Goal: Task Accomplishment & Management: Manage account settings

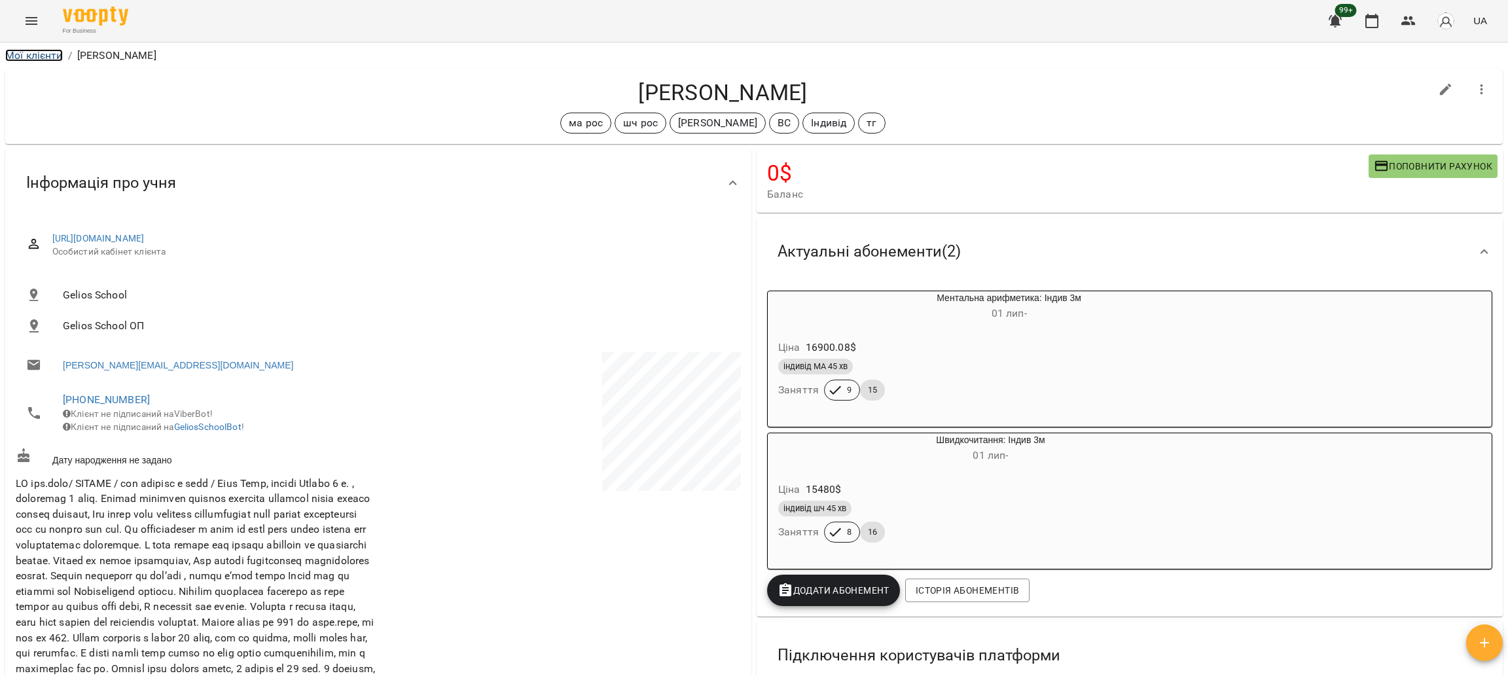
click at [45, 53] on link "Мої клієнти" at bounding box center [34, 55] width 58 height 12
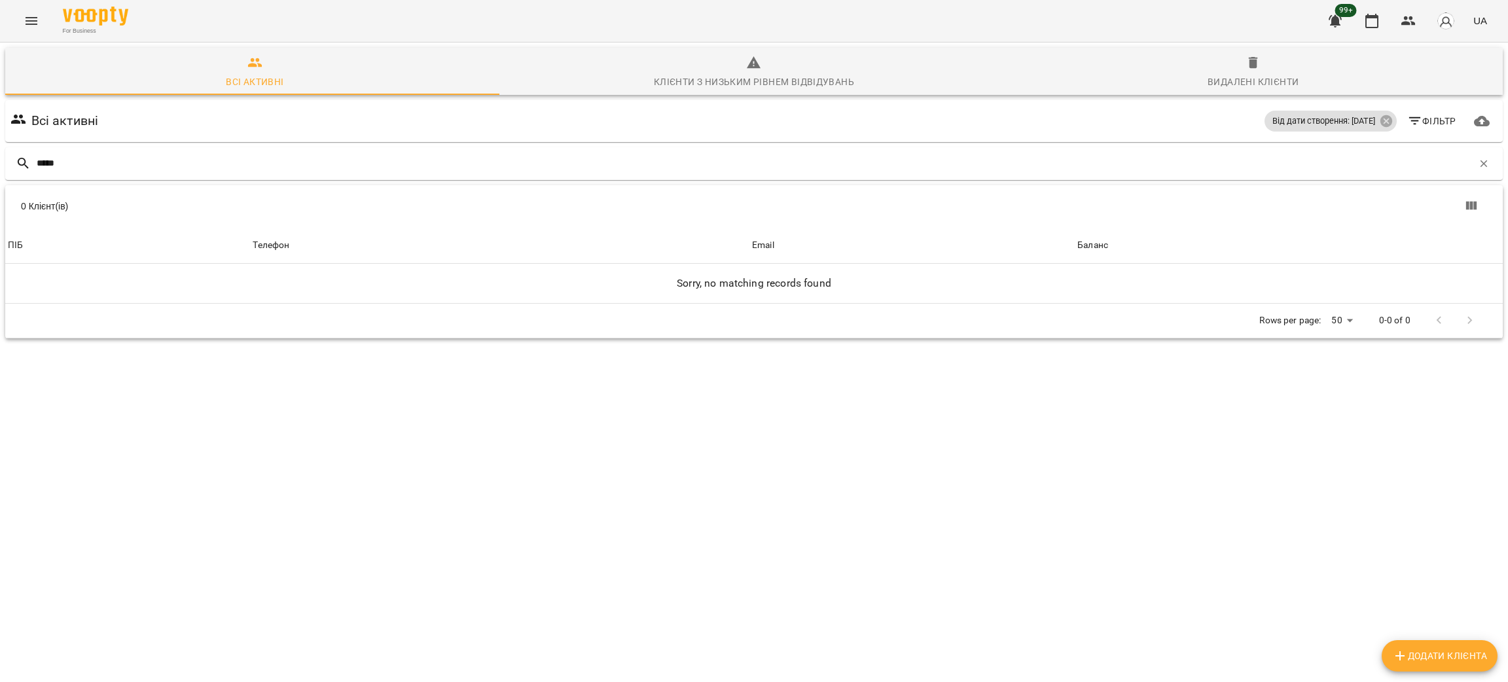
type input "*****"
click at [1221, 64] on span "Видалені клієнти" at bounding box center [1253, 72] width 484 height 35
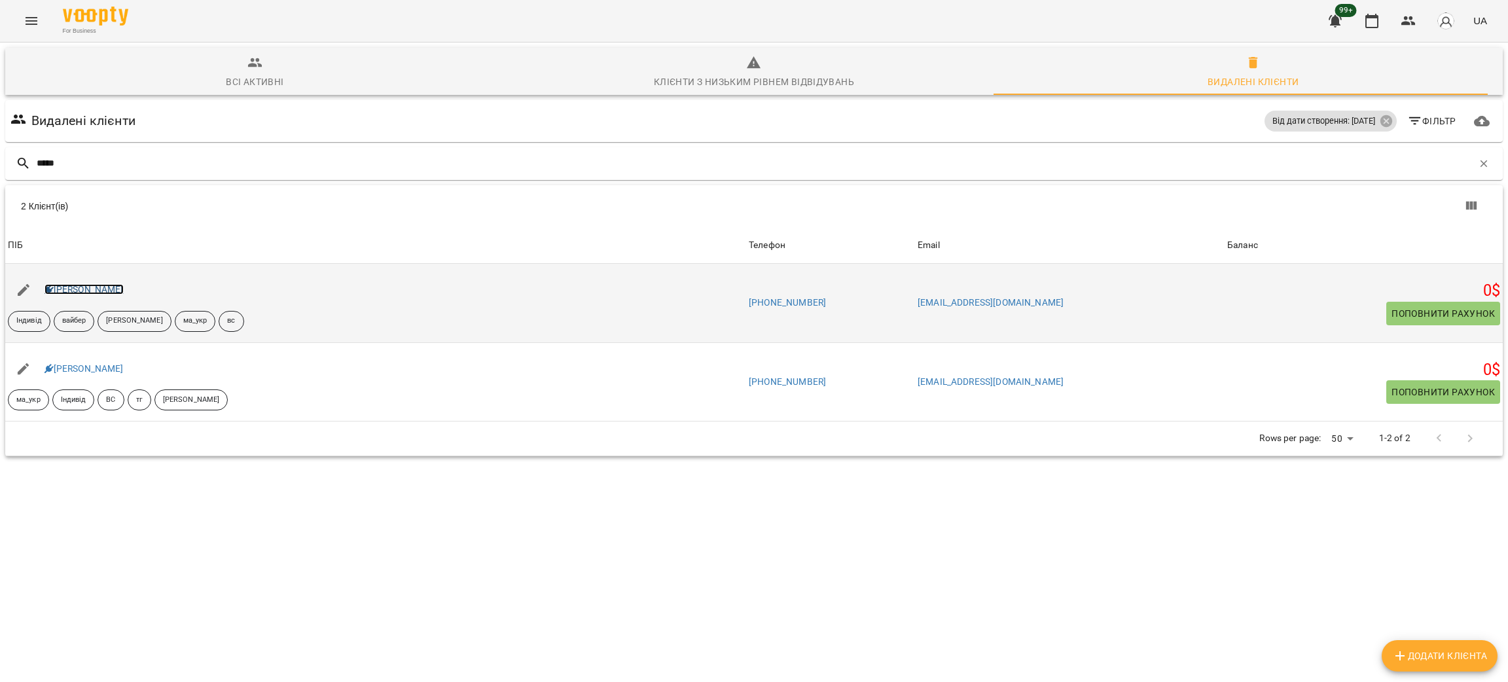
click at [60, 290] on link "[PERSON_NAME]" at bounding box center [84, 289] width 79 height 10
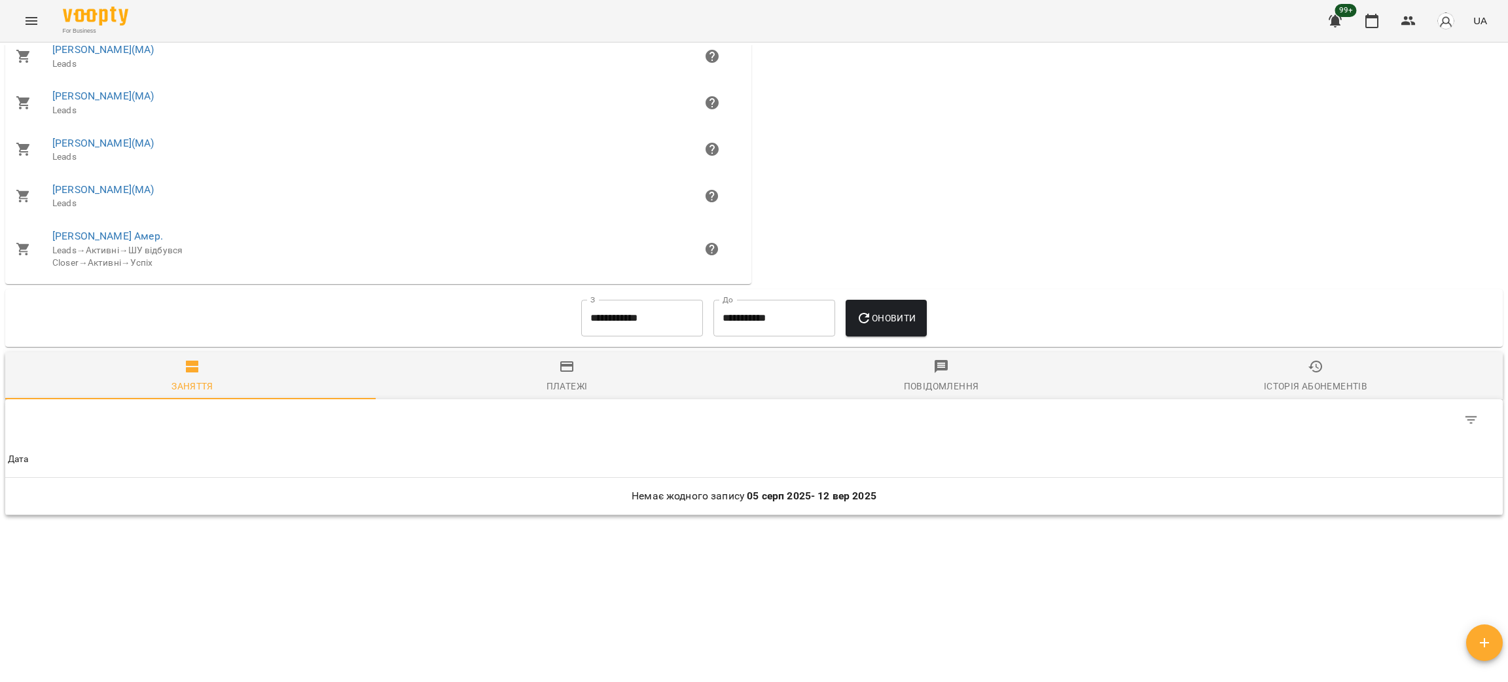
scroll to position [1396, 0]
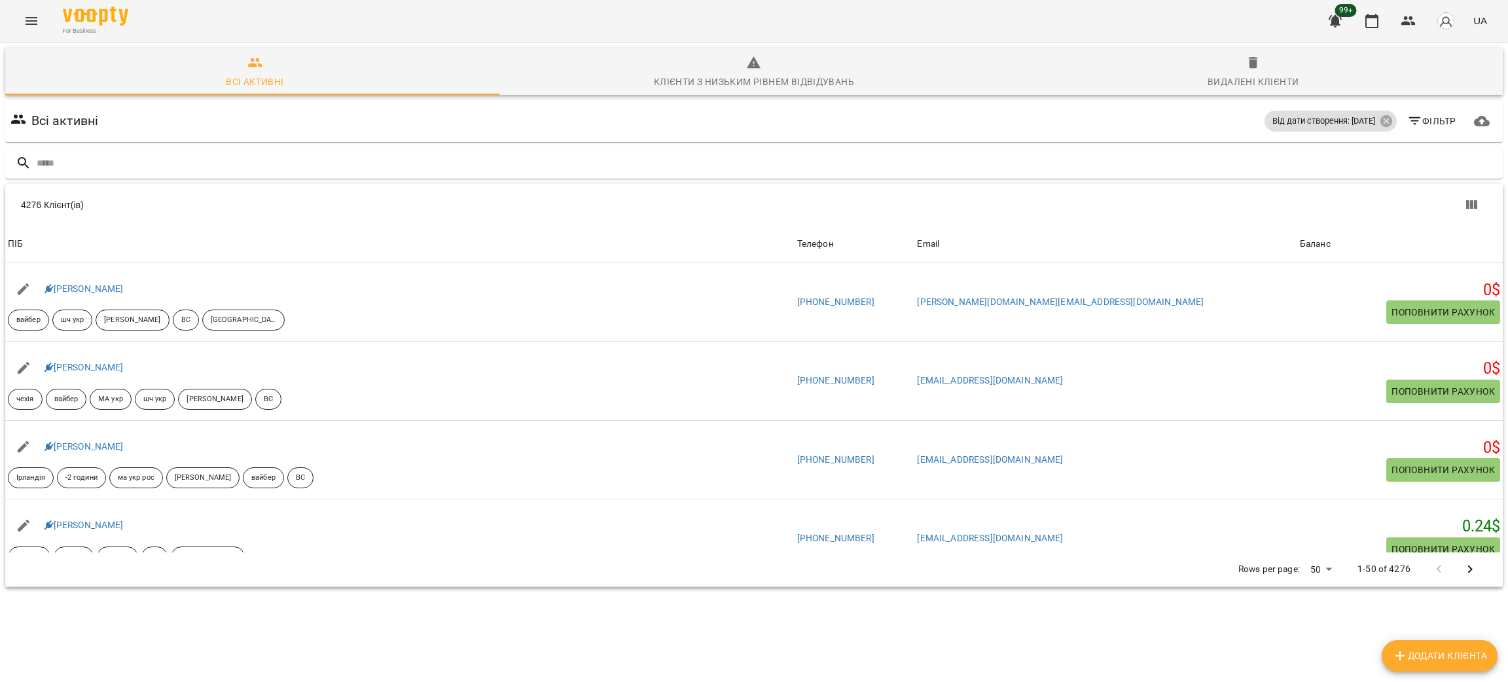
click at [1255, 70] on span "Видалені клієнти" at bounding box center [1253, 72] width 484 height 35
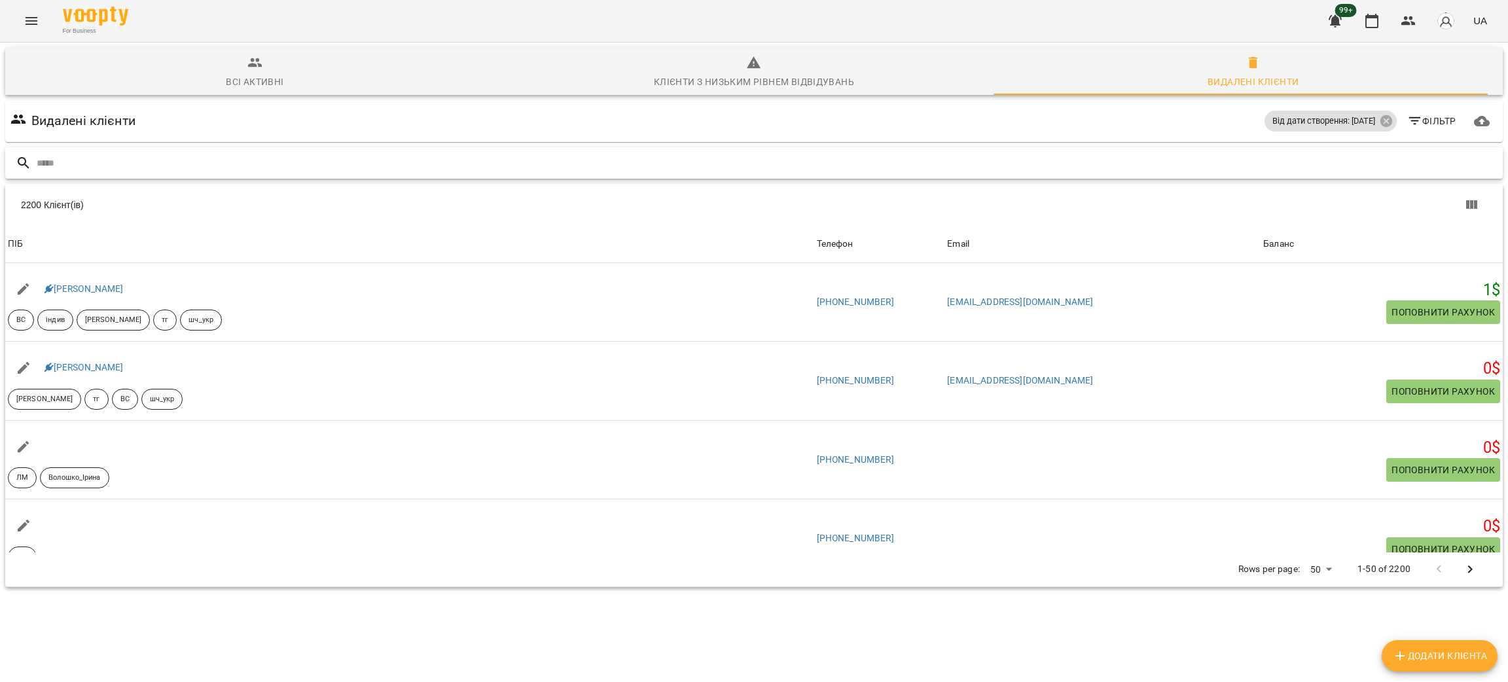
click at [103, 168] on input "text" at bounding box center [767, 164] width 1461 height 22
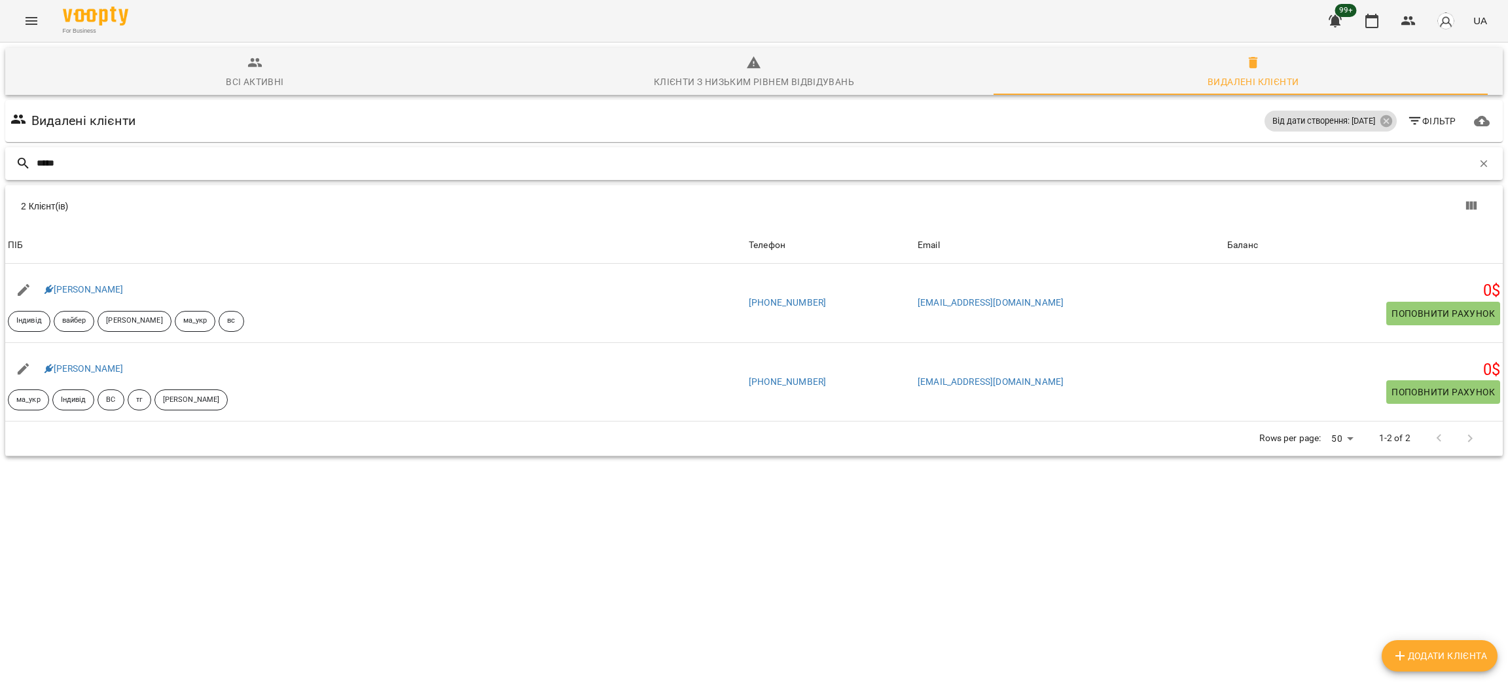
drag, startPoint x: 214, startPoint y: 167, endPoint x: 0, endPoint y: 145, distance: 215.2
click at [0, 145] on div "Всі активні Клієнти з низьким рівнем відвідувань Видалені клієнти Видалені кліє…" at bounding box center [754, 298] width 1514 height 516
type input "****"
click at [268, 61] on span "Всі активні" at bounding box center [255, 72] width 484 height 35
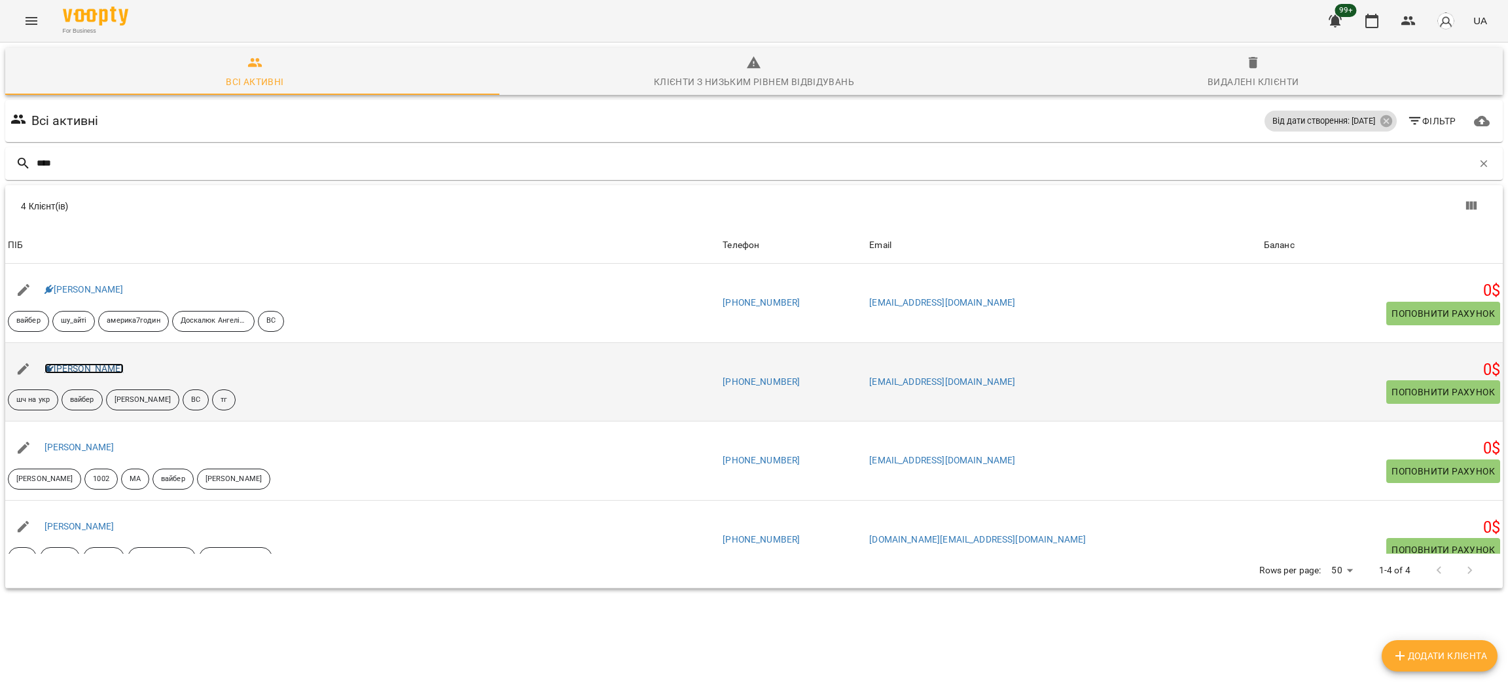
click at [96, 374] on link "Боднар Святослав" at bounding box center [84, 368] width 79 height 10
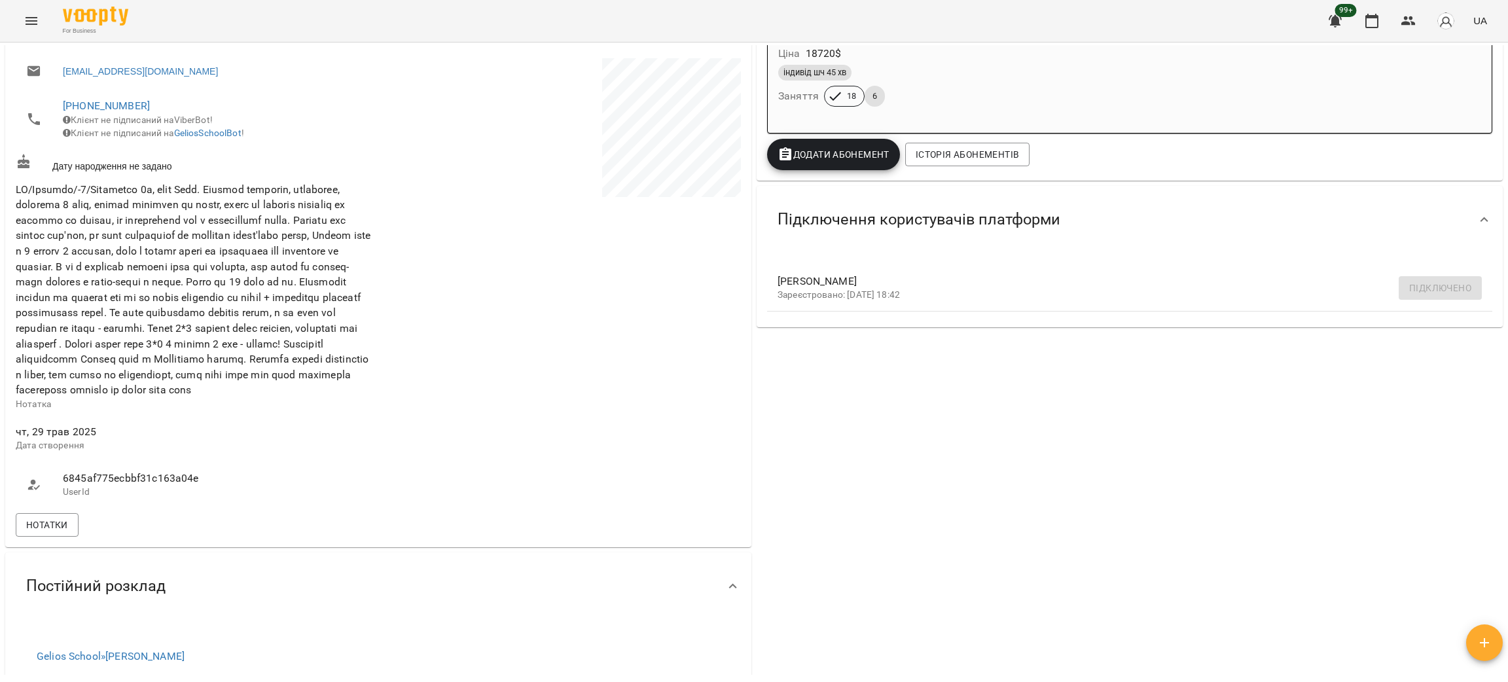
scroll to position [98, 0]
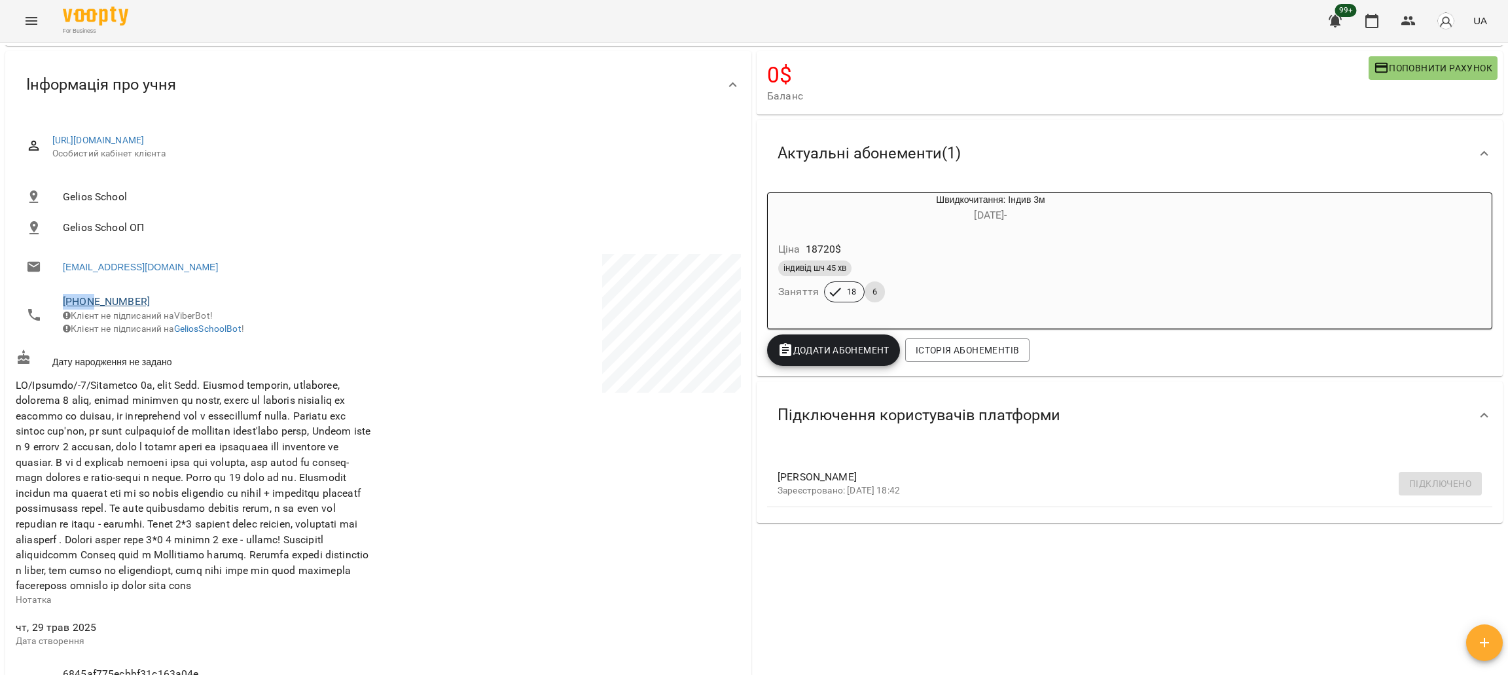
drag, startPoint x: 57, startPoint y: 297, endPoint x: 91, endPoint y: 300, distance: 34.3
click at [91, 300] on li "+18474315990 Клієнт не підписаний на ViberBot! Клієнт не підписаний на GeliosSc…" at bounding box center [196, 315] width 360 height 60
copy link "+1847"
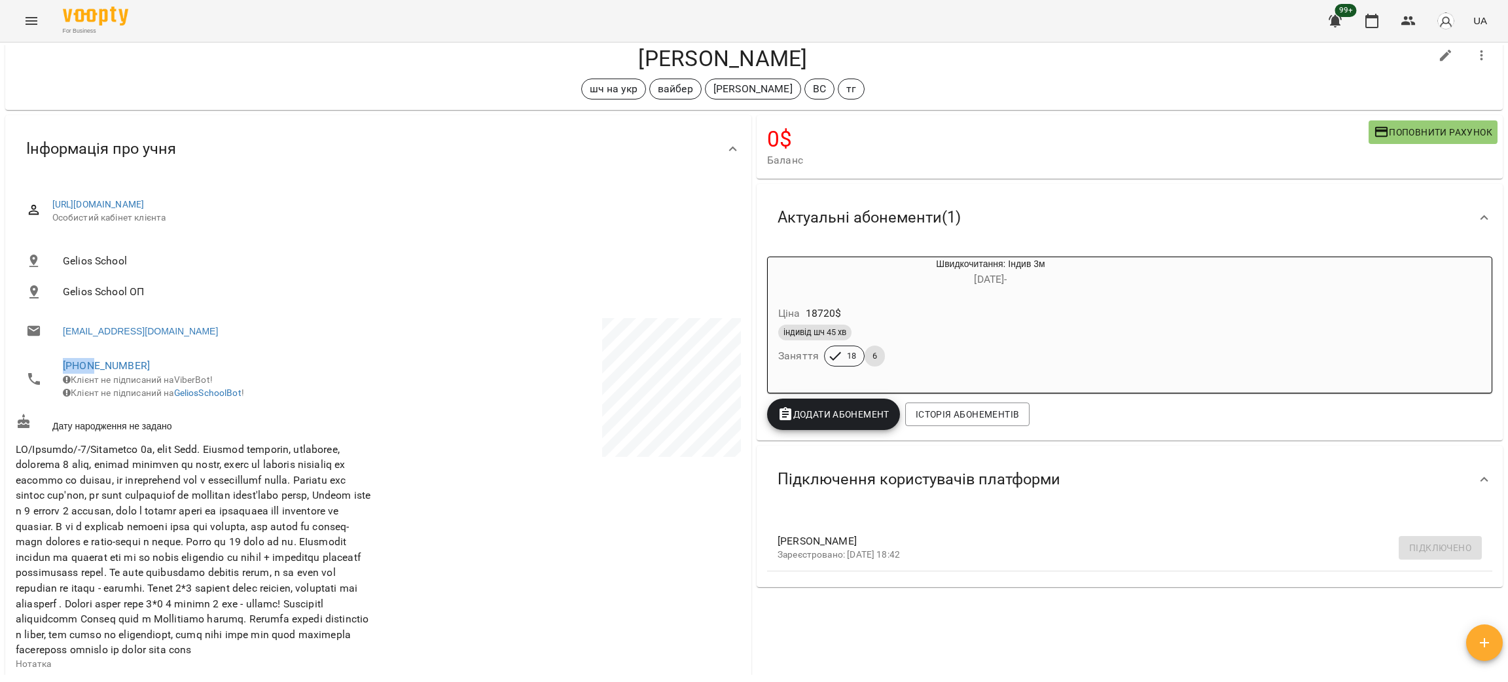
scroll to position [0, 0]
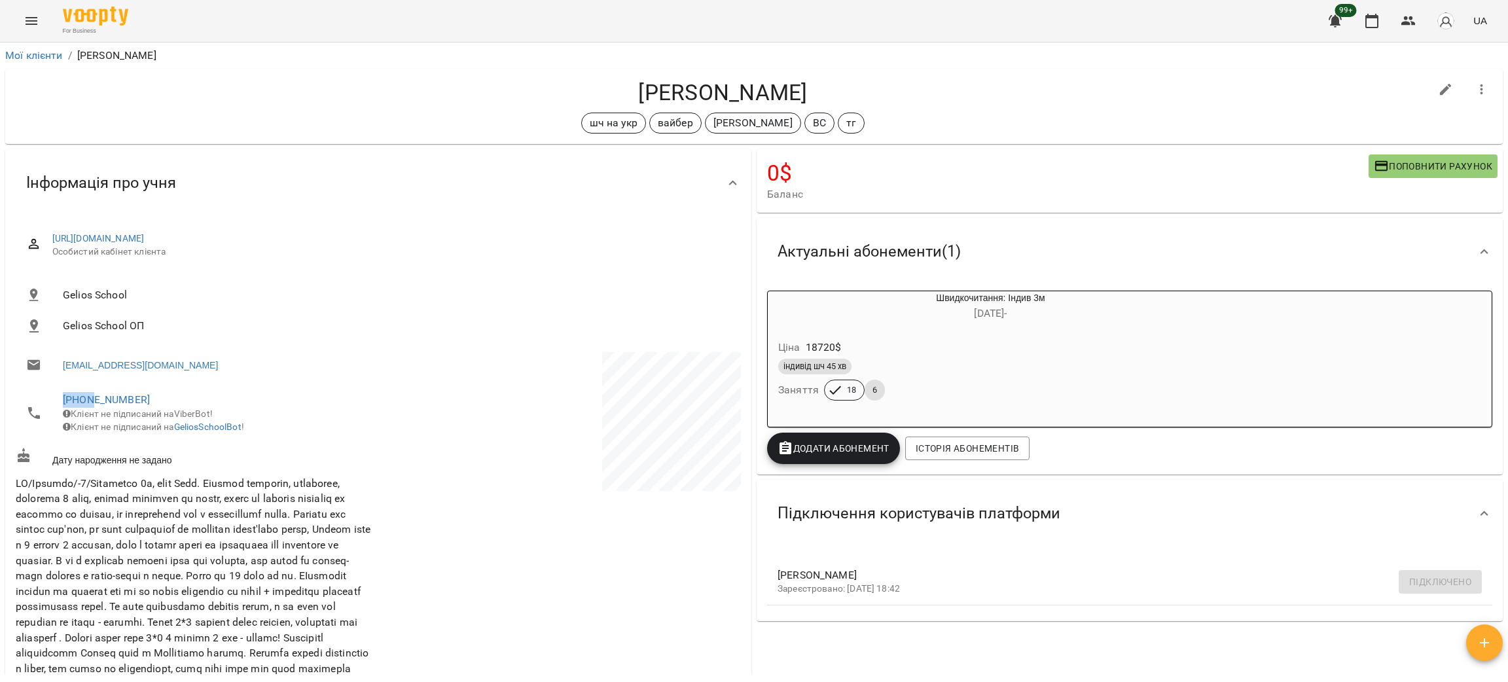
drag, startPoint x: 700, startPoint y: 84, endPoint x: 904, endPoint y: 88, distance: 204.3
click at [904, 88] on h4 "Боднар Святослав" at bounding box center [723, 92] width 1415 height 27
copy h4 "Боднар Святослав"
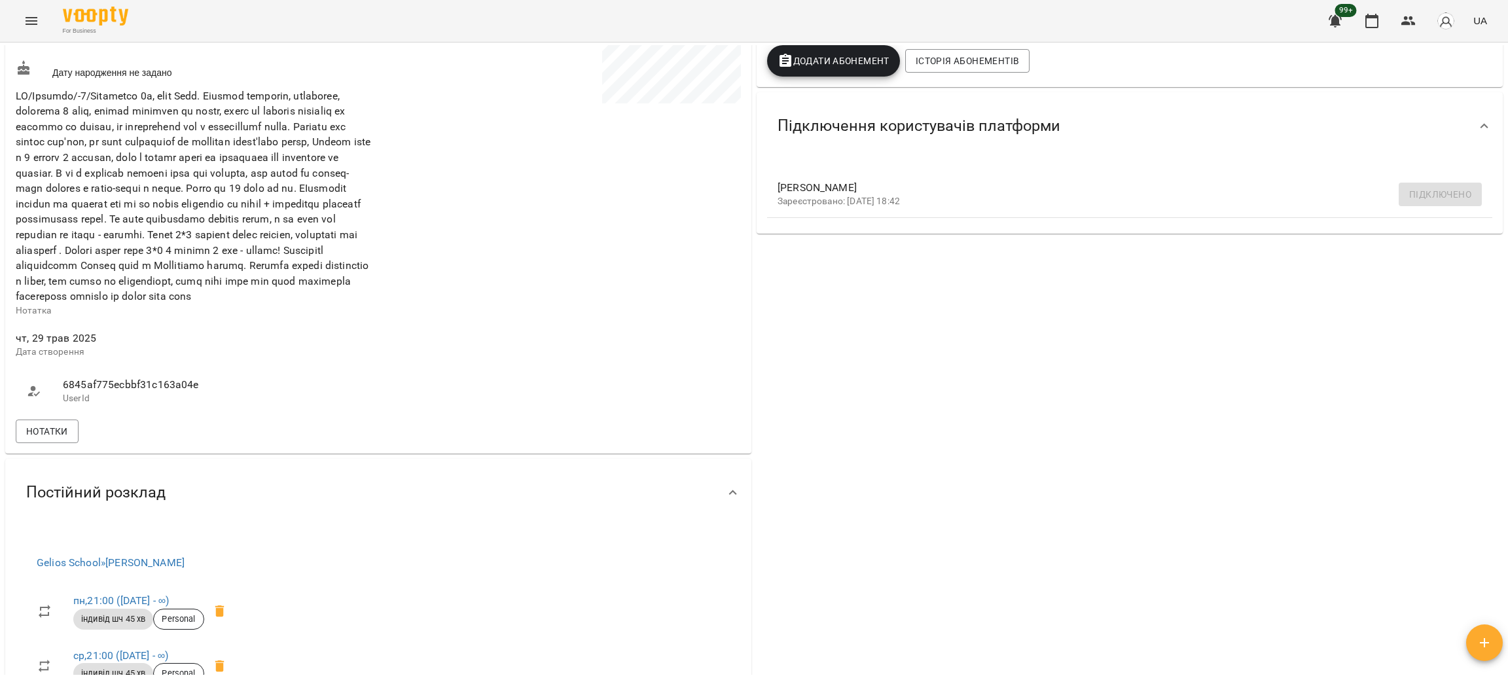
scroll to position [589, 0]
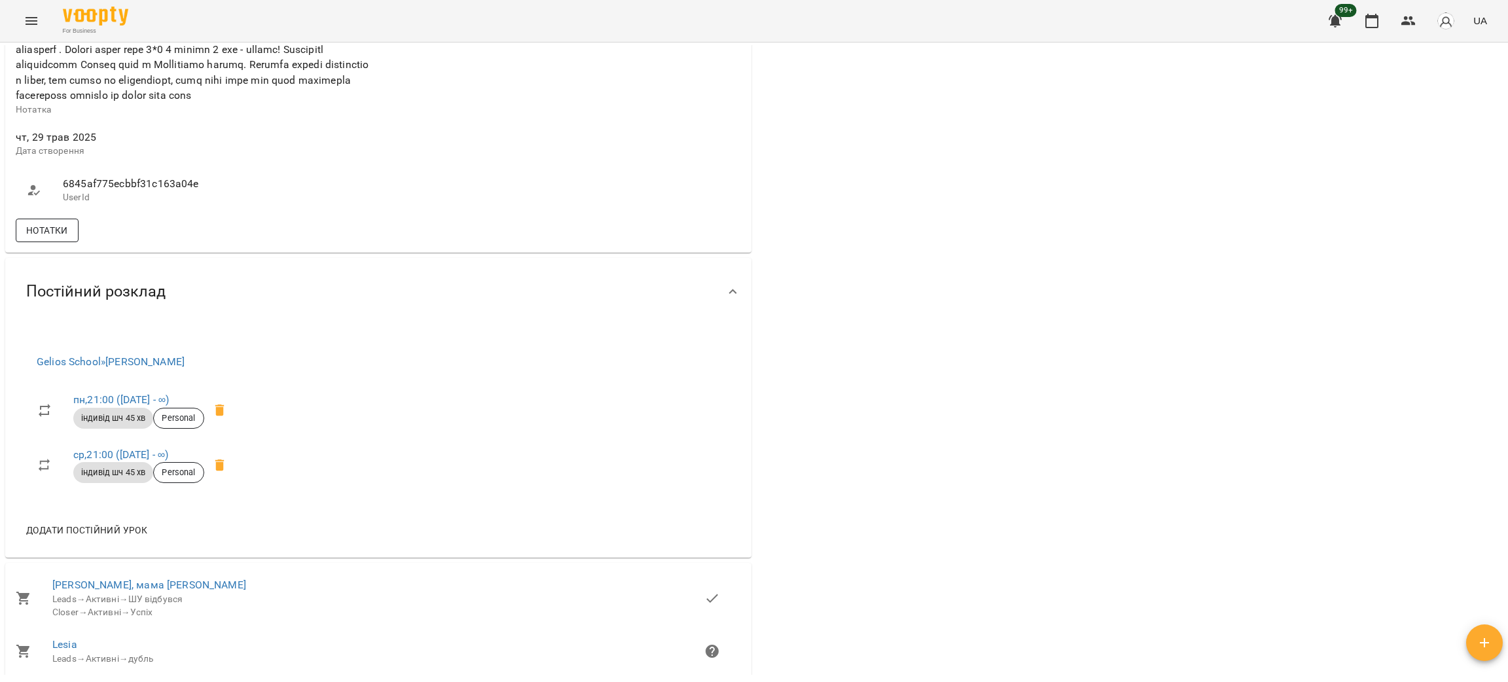
click at [52, 238] on span "Нотатки" at bounding box center [47, 231] width 42 height 16
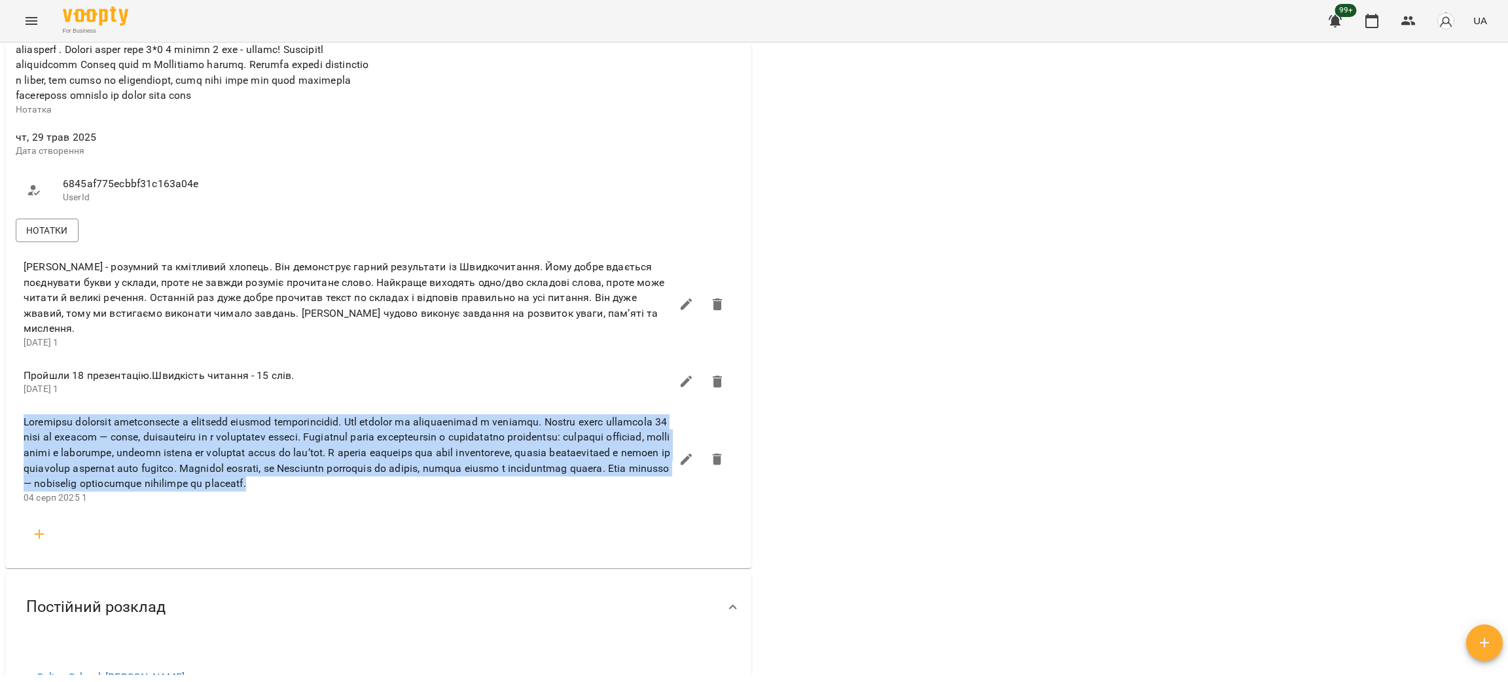
drag, startPoint x: 24, startPoint y: 452, endPoint x: 647, endPoint y: 510, distance: 625.3
click at [647, 492] on span at bounding box center [347, 452] width 647 height 77
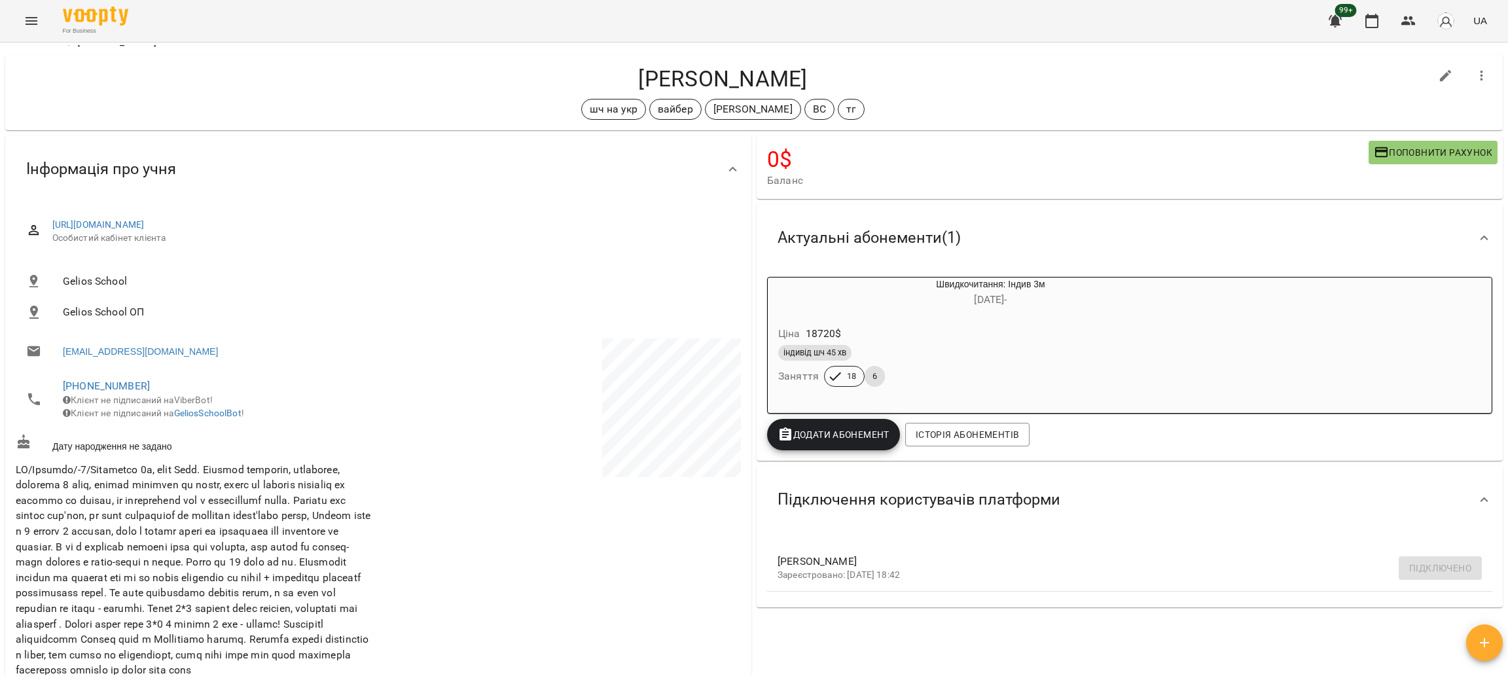
scroll to position [0, 0]
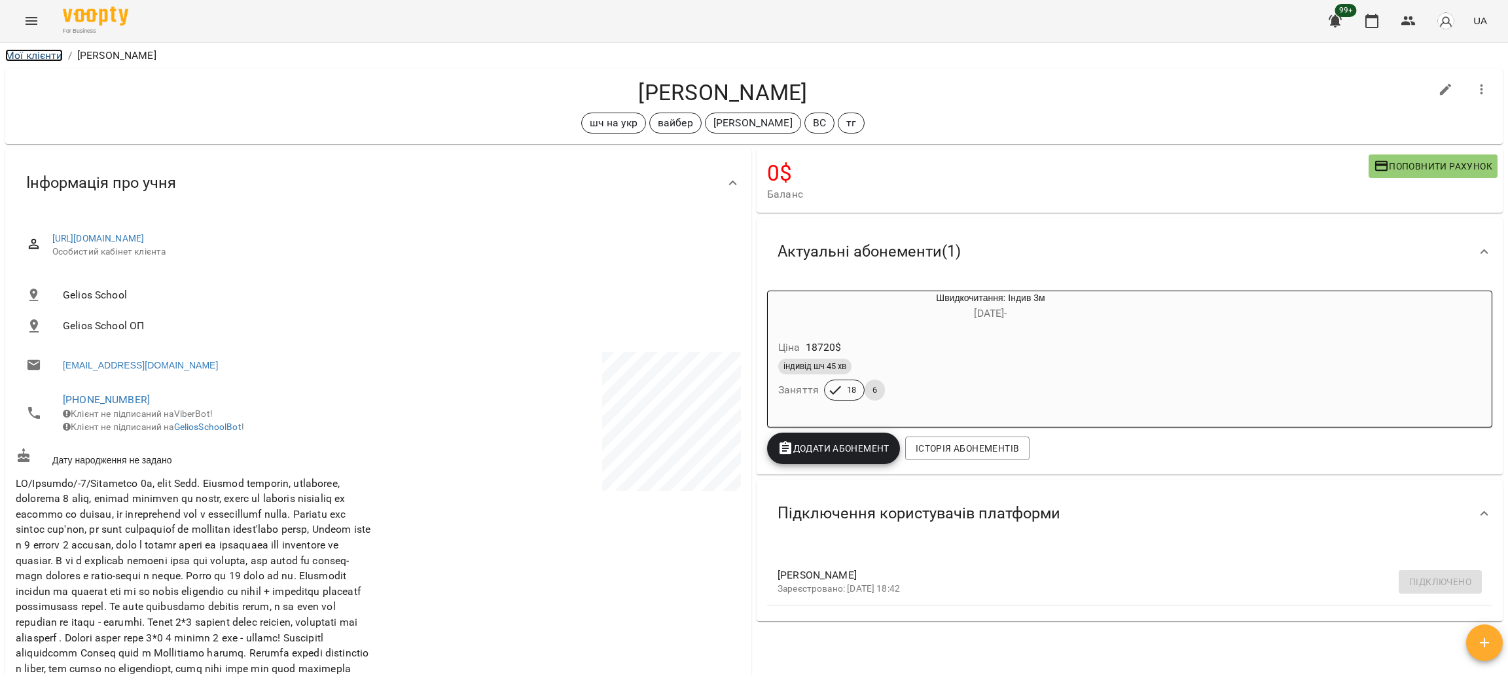
click at [42, 57] on link "Мої клієнти" at bounding box center [34, 55] width 58 height 12
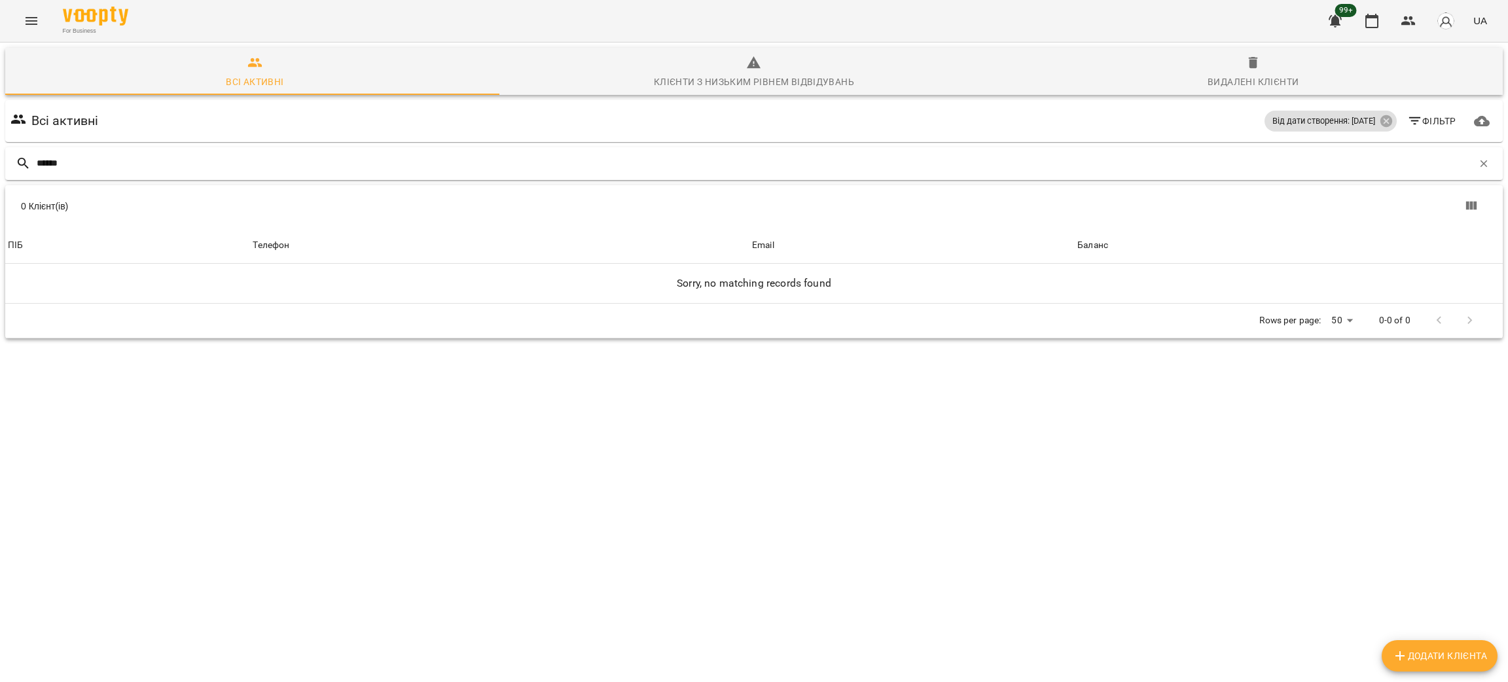
click at [45, 164] on input "******" at bounding box center [755, 164] width 1436 height 22
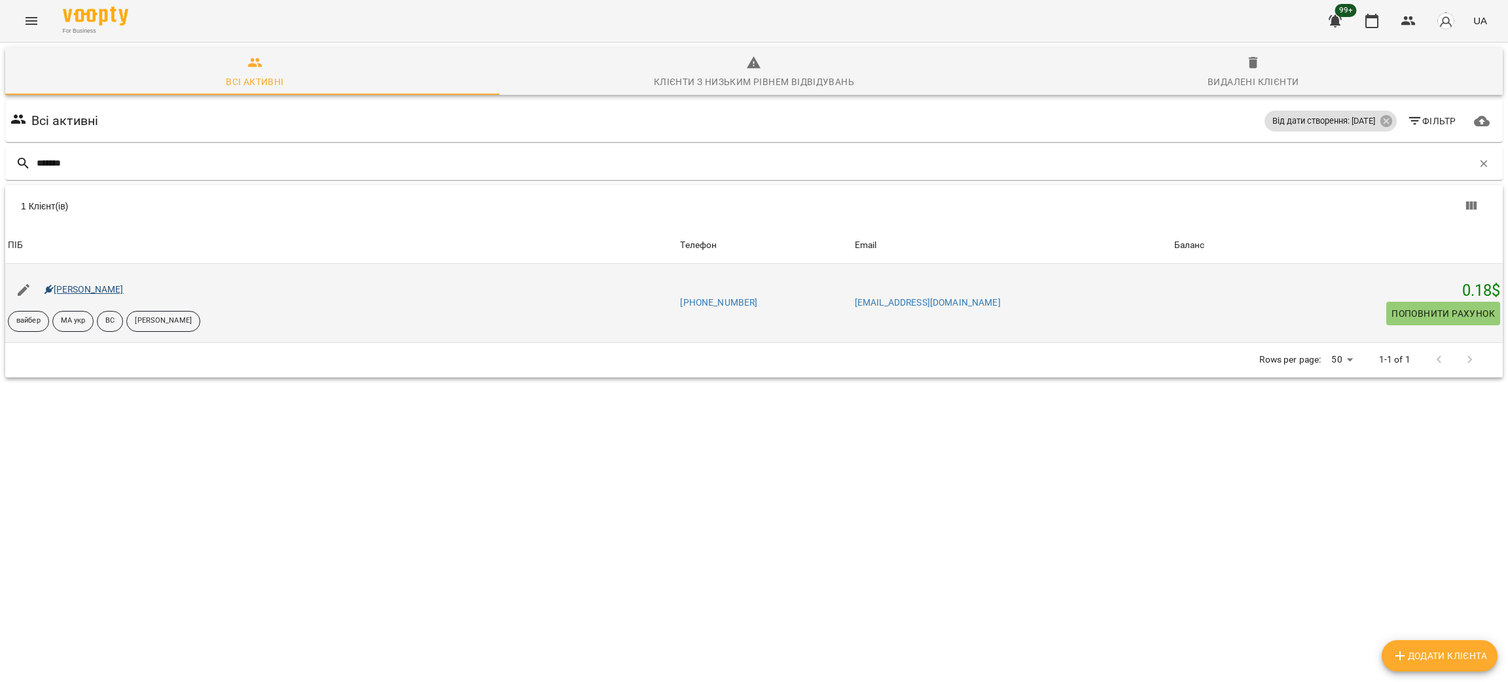
type input "*******"
click at [73, 292] on link "Матвій Крайтор" at bounding box center [84, 289] width 79 height 10
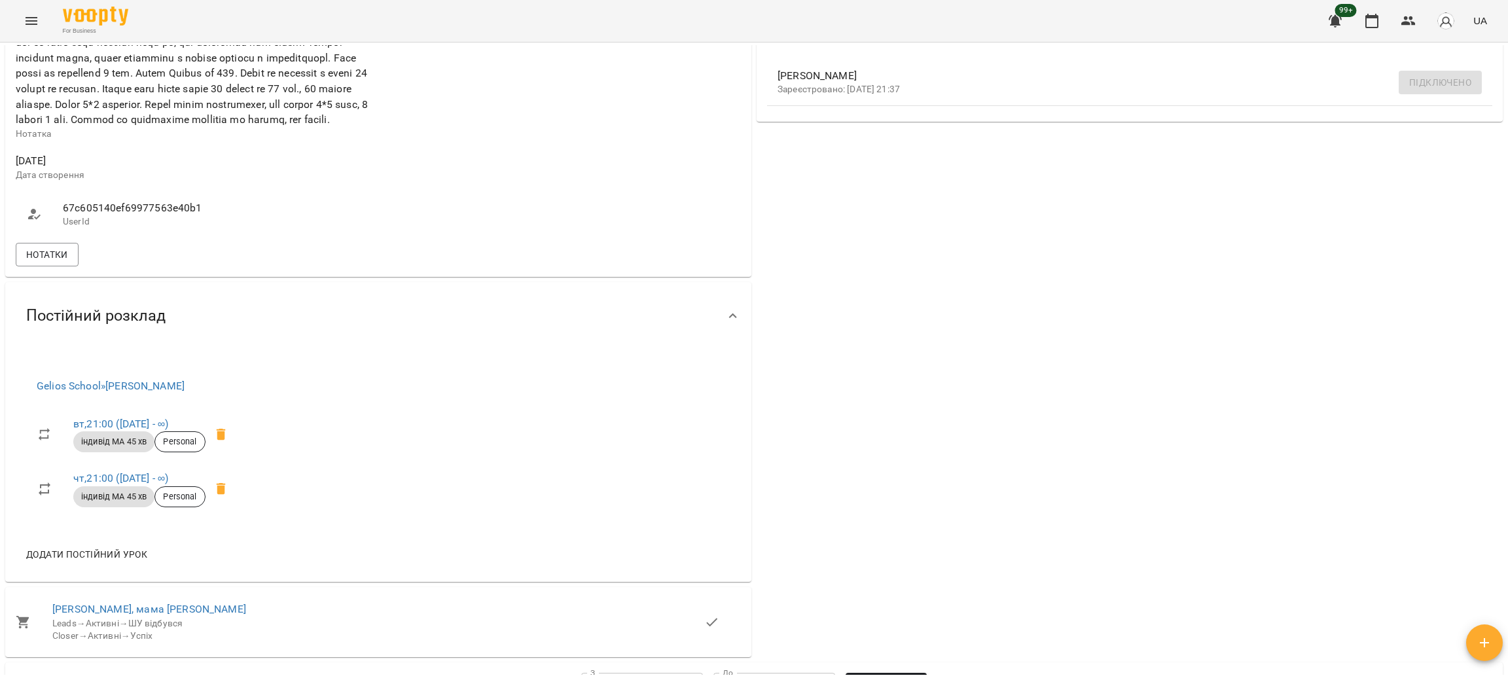
scroll to position [589, 0]
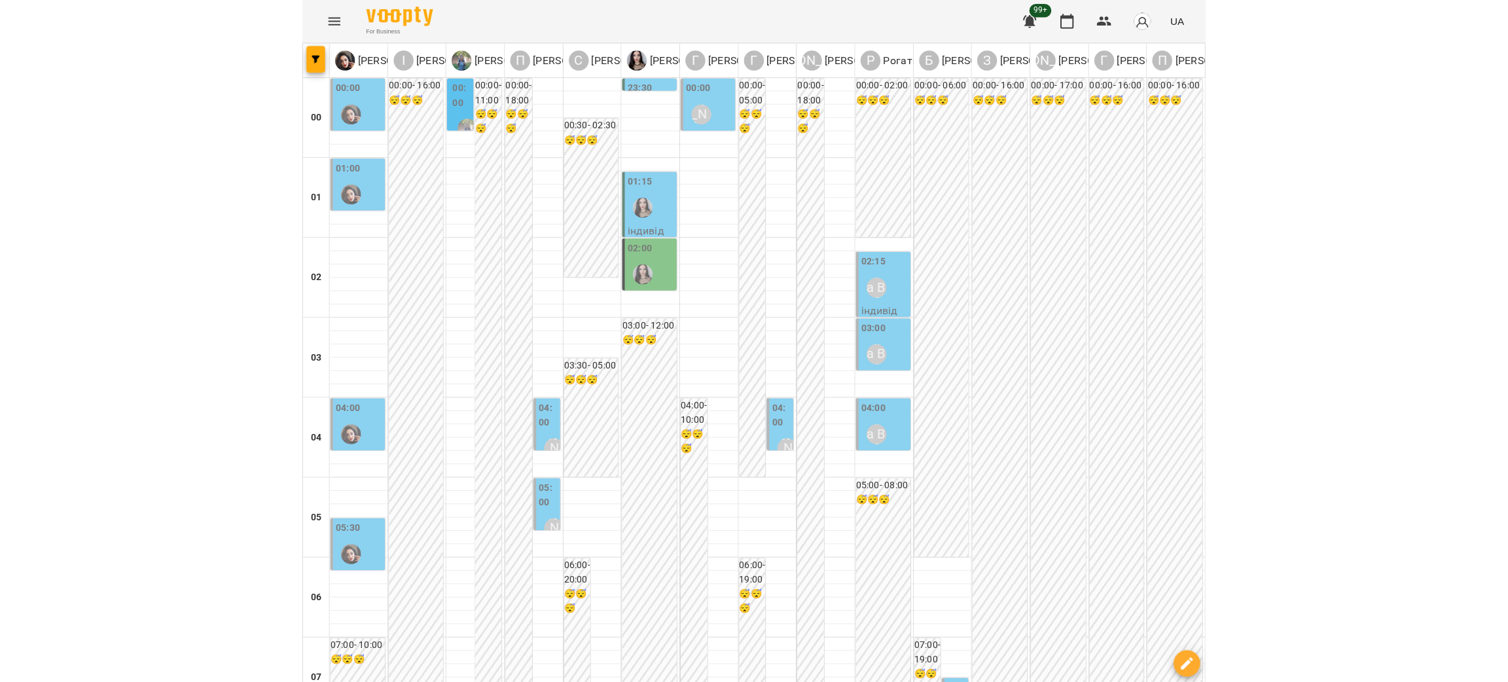
scroll to position [1276, 0]
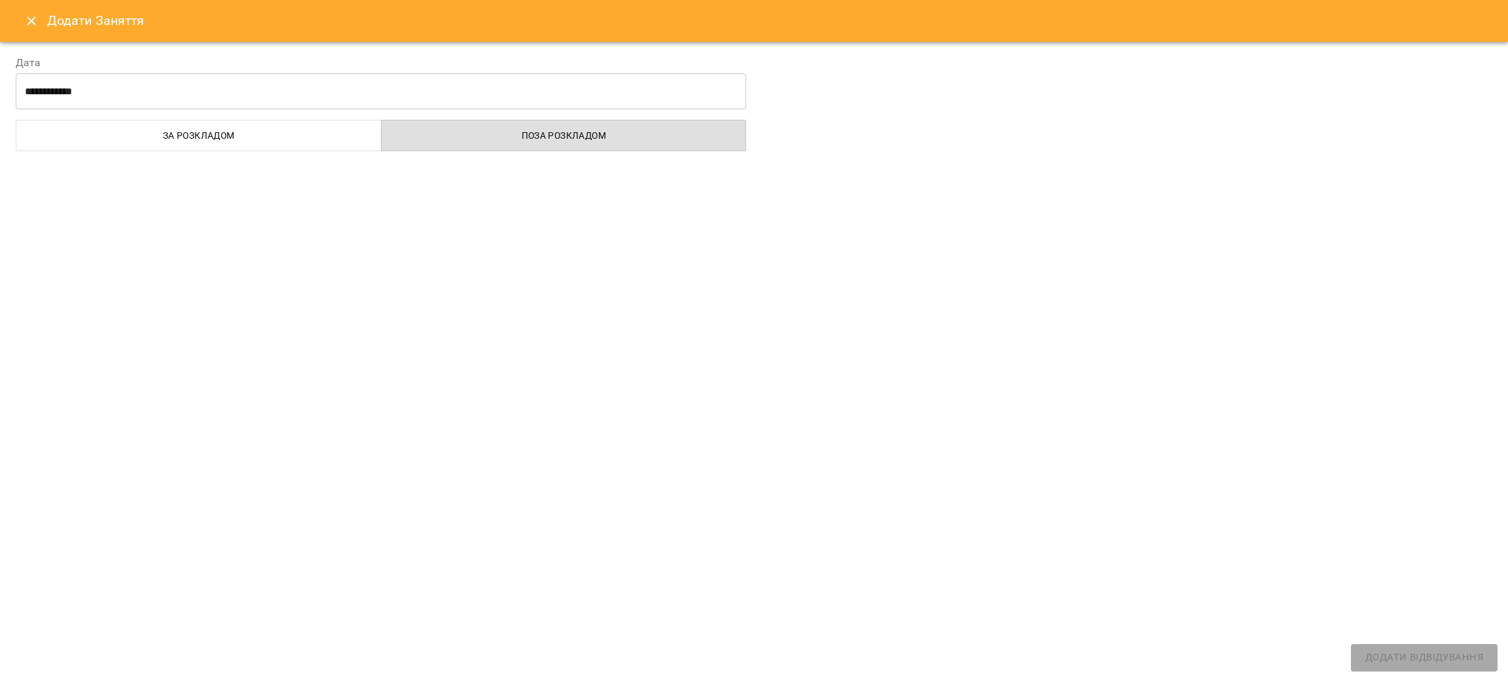
select select
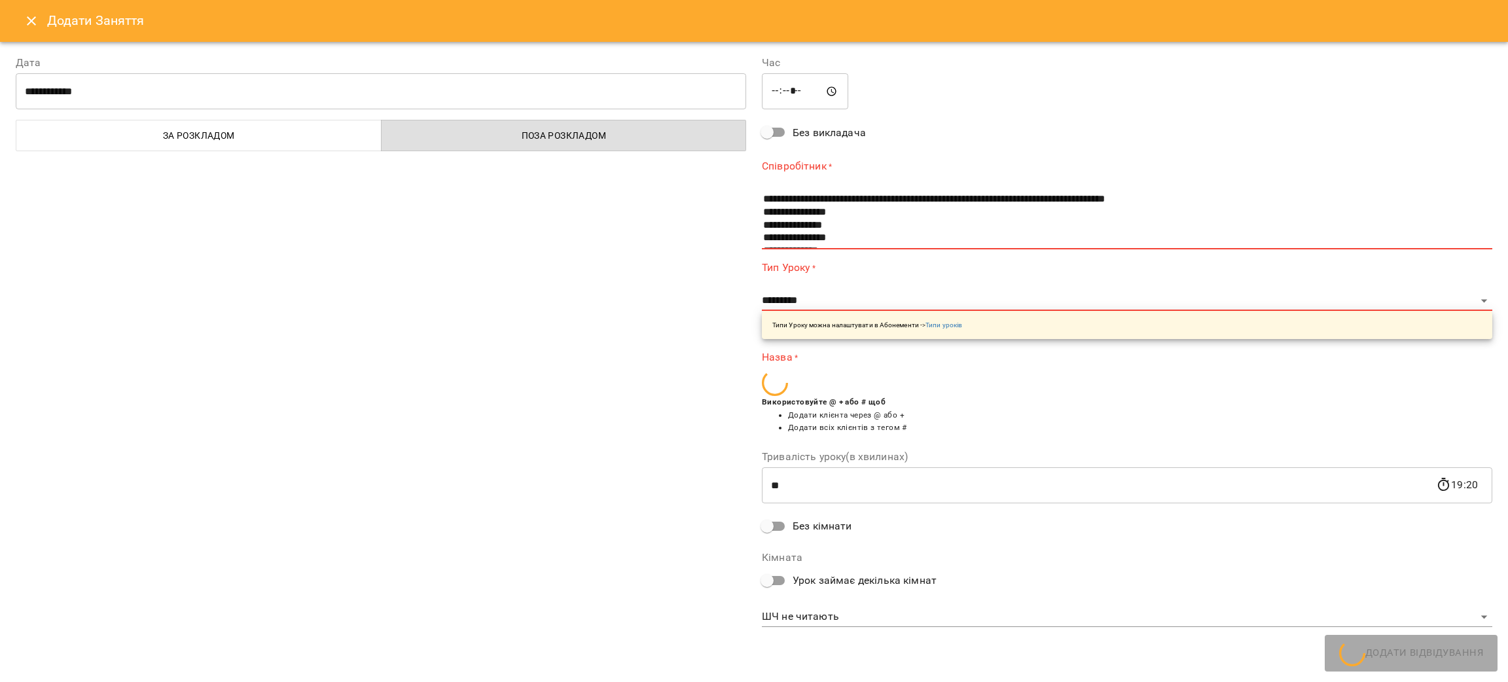
click at [796, 96] on input "*****" at bounding box center [805, 91] width 86 height 37
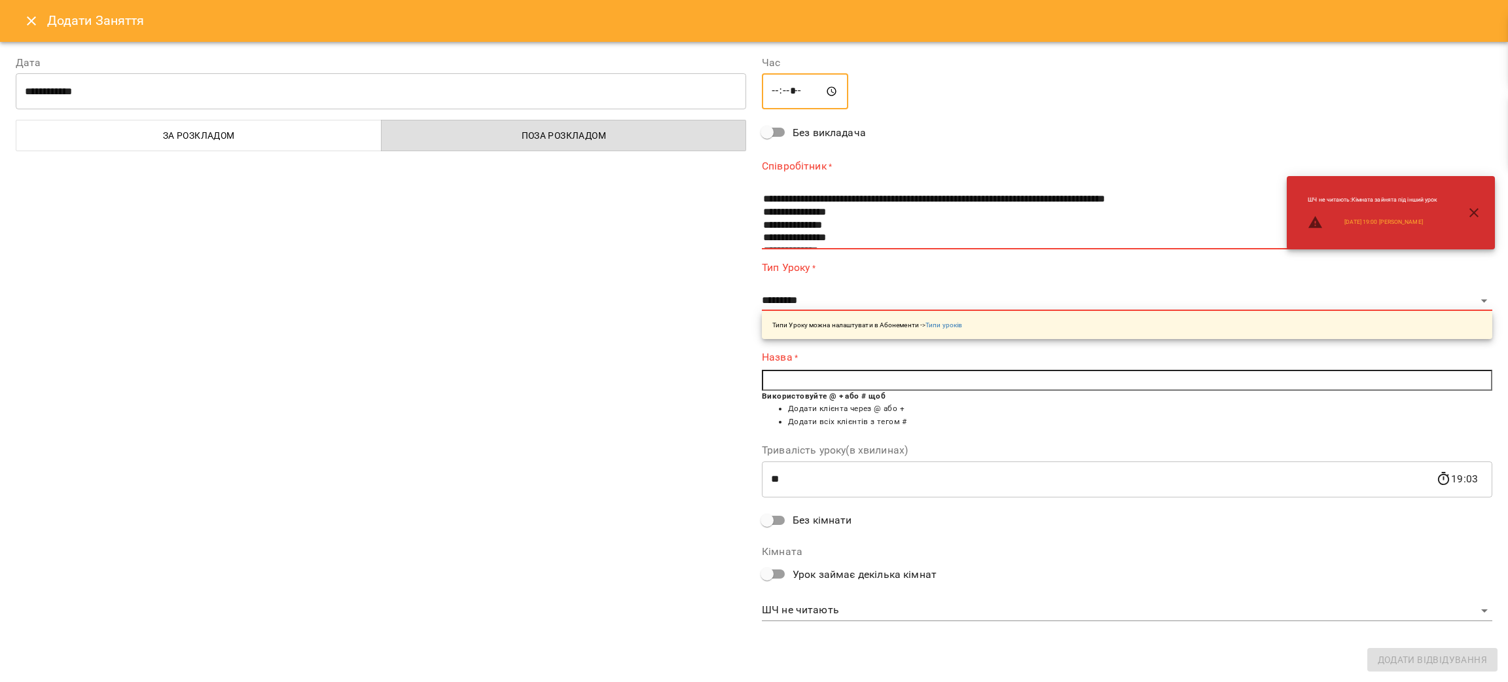
type input "*****"
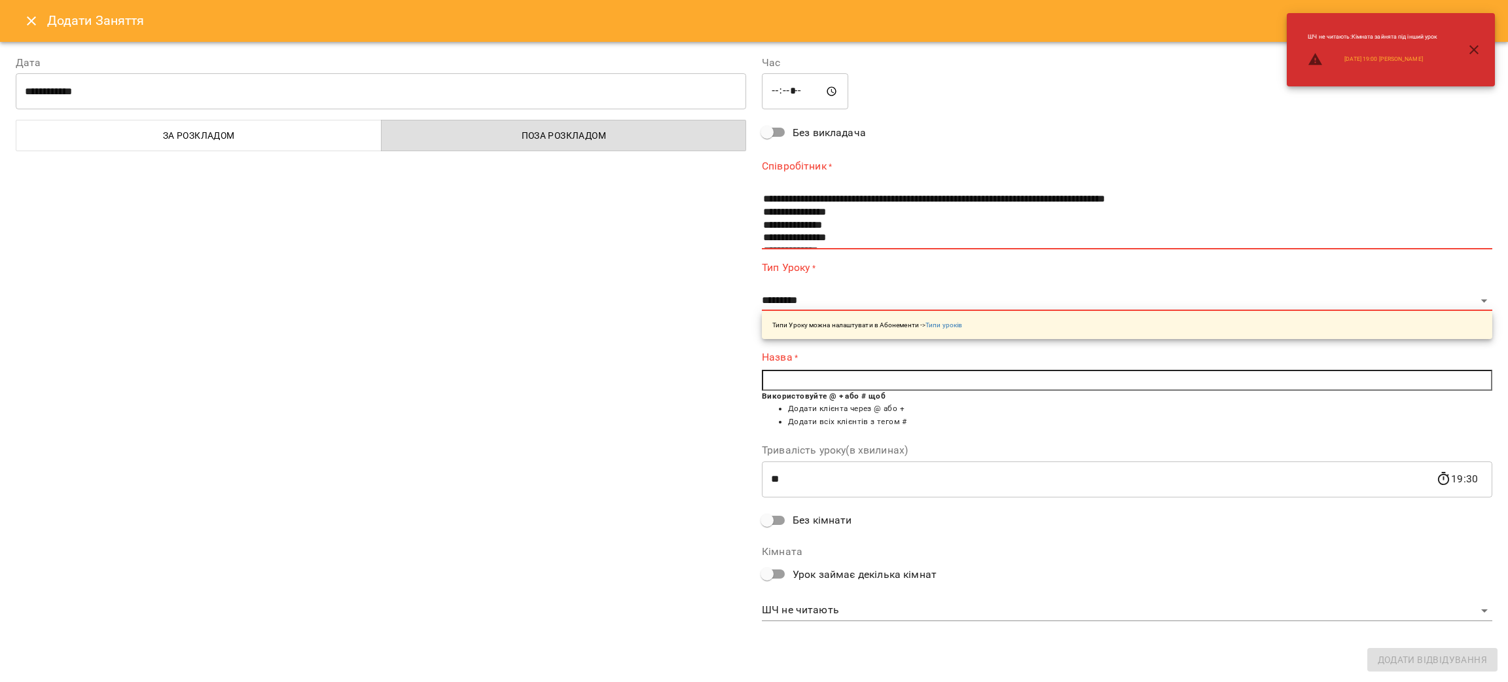
scroll to position [693, 0]
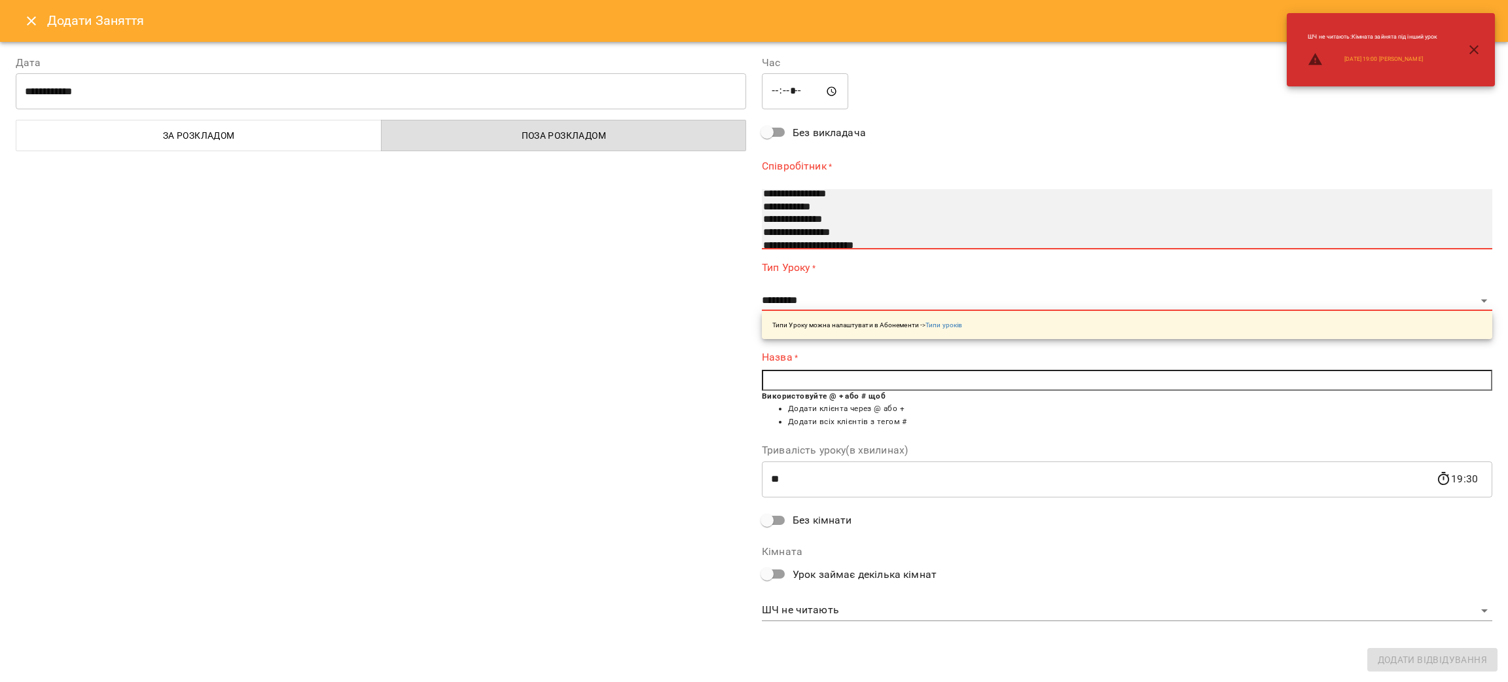
select select "**********"
click at [793, 216] on option "**********" at bounding box center [1112, 219] width 700 height 13
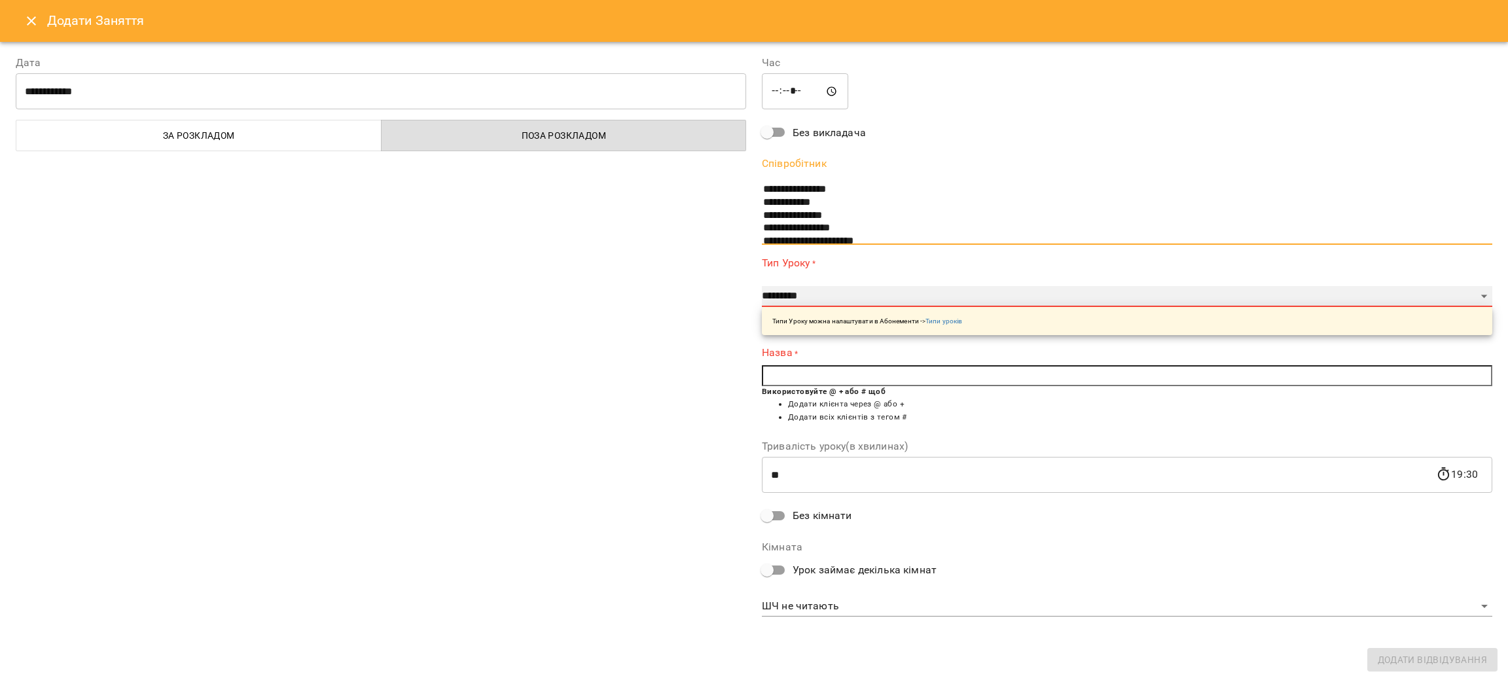
click at [866, 294] on select "**********" at bounding box center [1127, 296] width 731 height 21
select select "**********"
click at [762, 286] on select "**********" at bounding box center [1127, 296] width 731 height 21
type input "**"
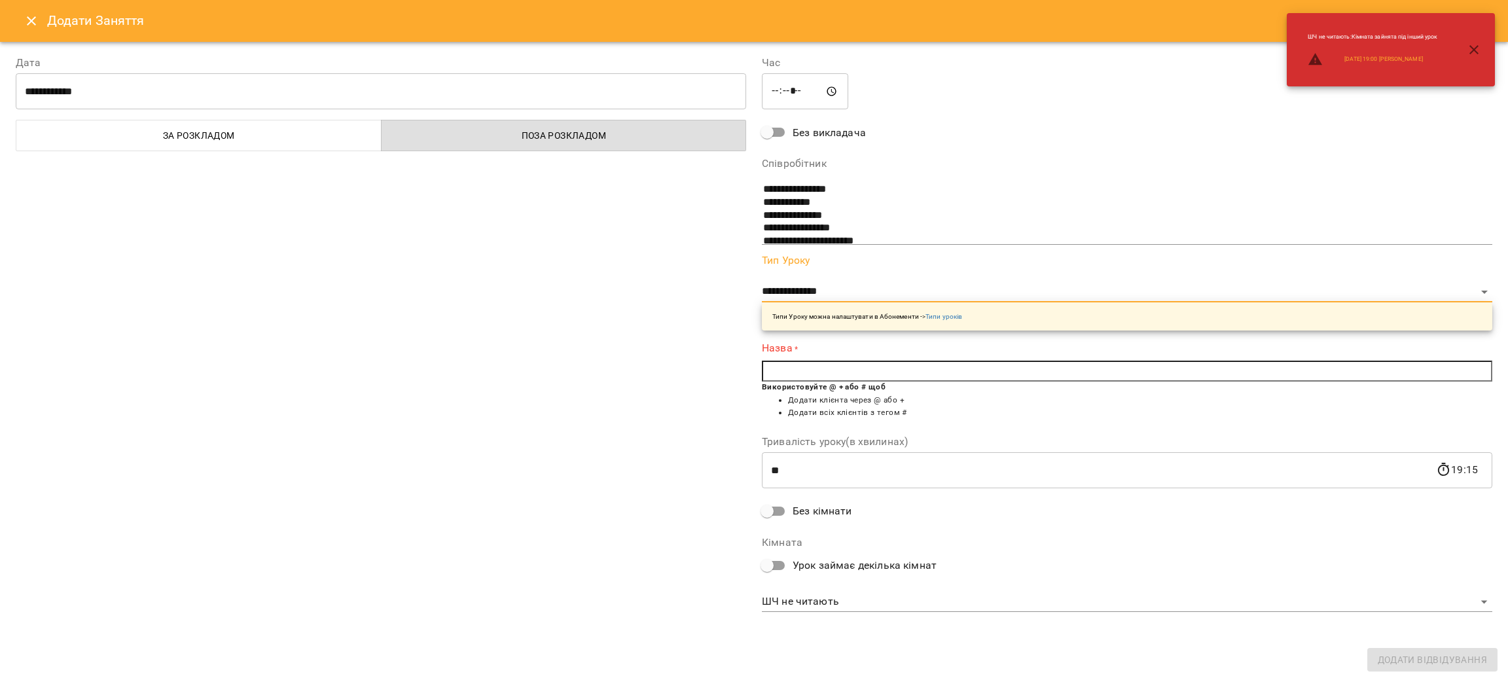
click at [818, 373] on input "text" at bounding box center [1127, 371] width 731 height 21
click at [824, 369] on b "Хабаз" at bounding box center [813, 373] width 27 height 10
type input "**********"
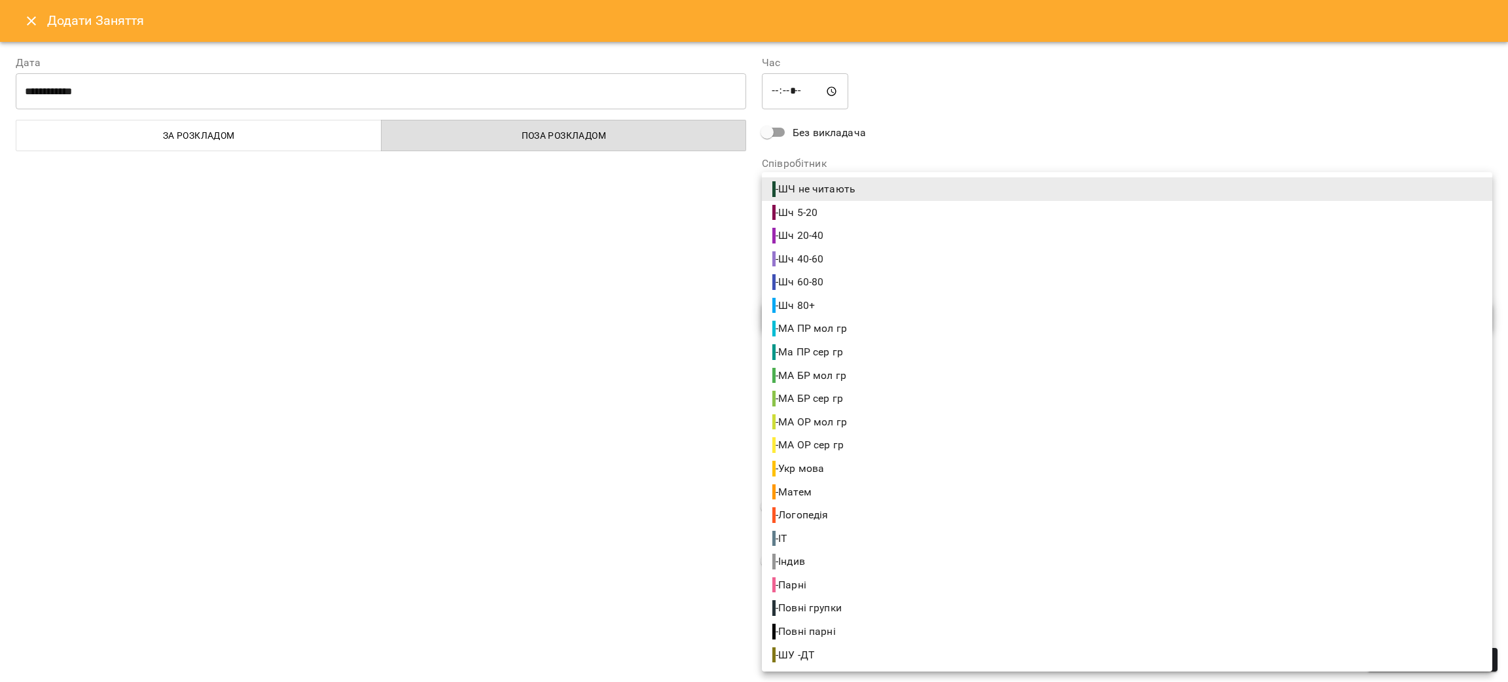
click at [828, 559] on li "- Індив" at bounding box center [1127, 562] width 731 height 24
type input "**********"
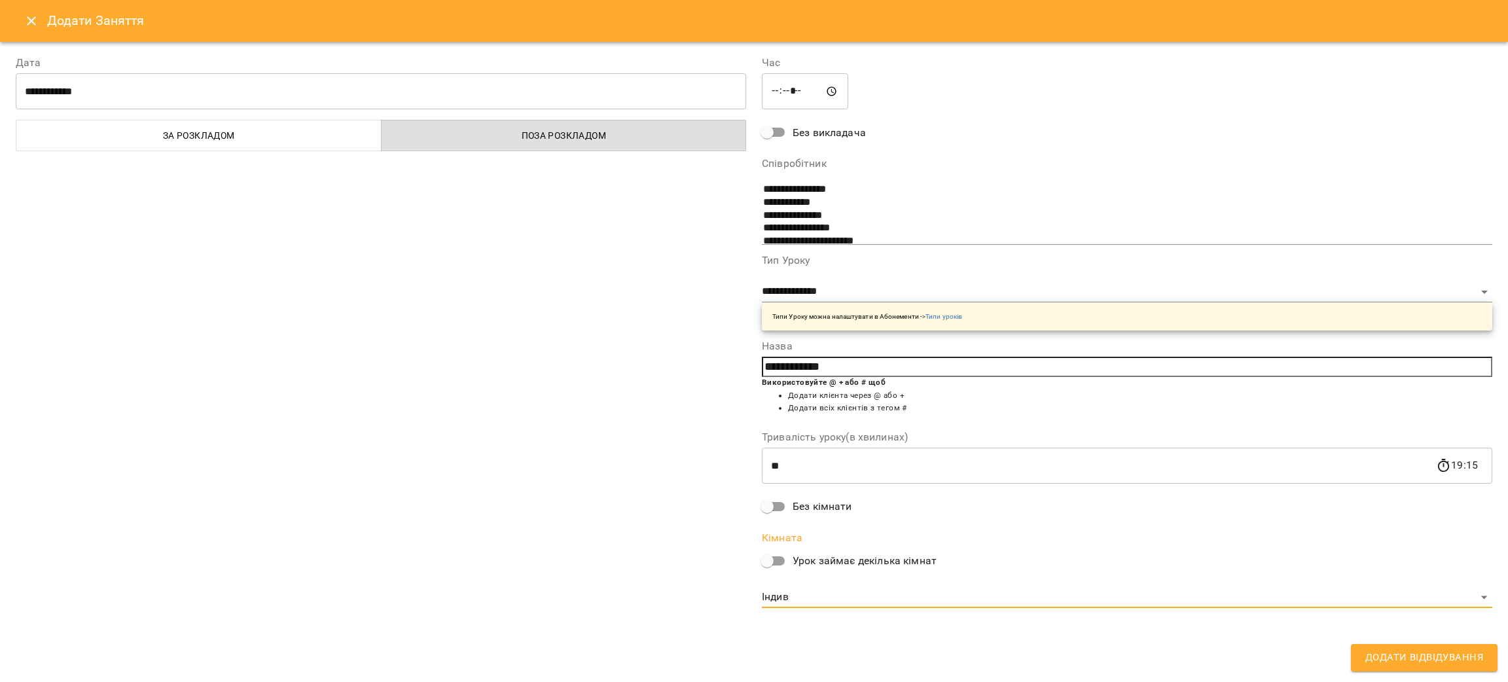
click at [887, 659] on span "Додати Відвідування" at bounding box center [1425, 657] width 118 height 17
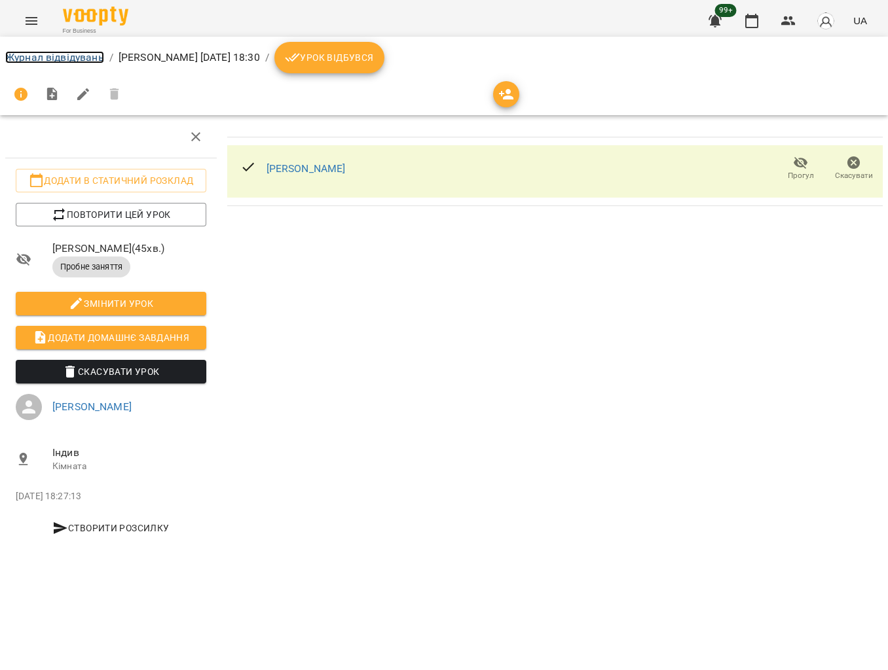
click at [54, 60] on link "Журнал відвідувань" at bounding box center [54, 57] width 99 height 12
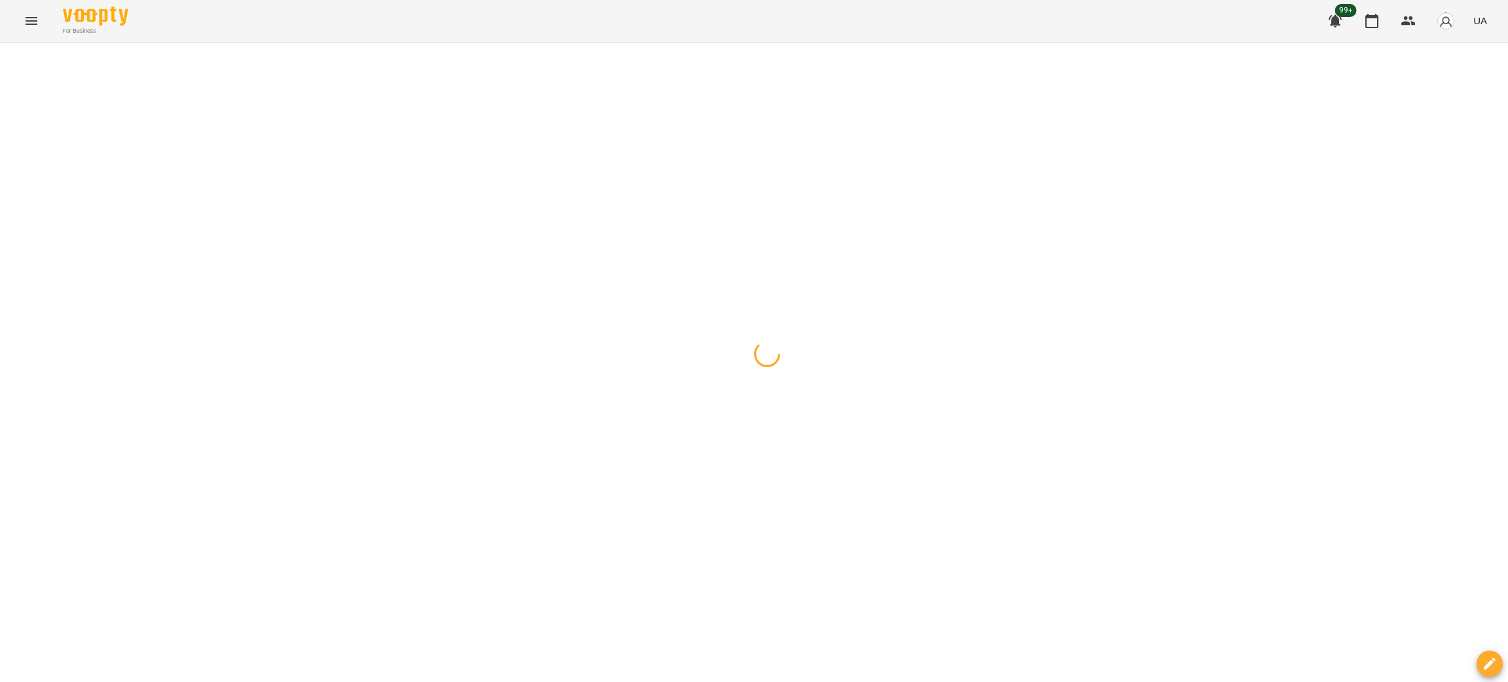
click at [6, 61] on span "button" at bounding box center [13, 58] width 18 height 8
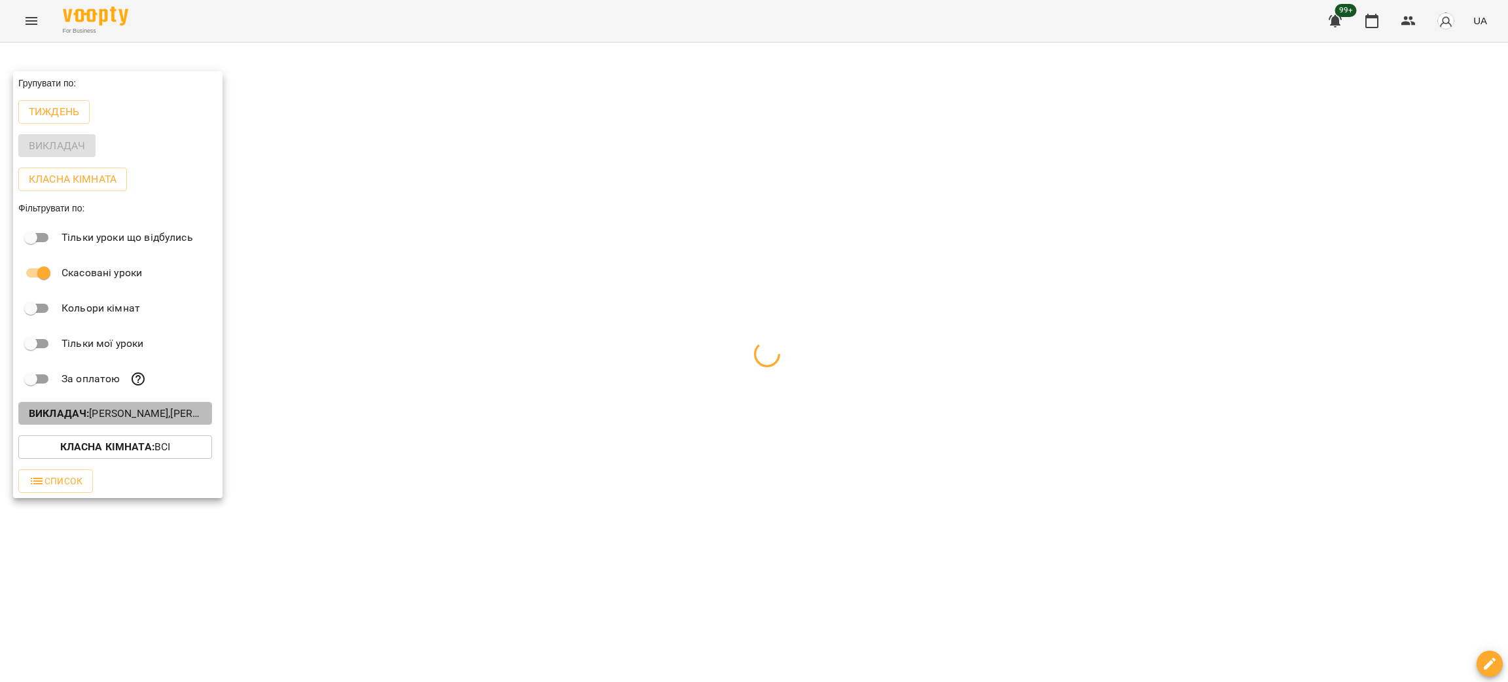
click at [170, 420] on p "Викладач : Іванова Катерина,Бессонова Віта,Габорак Галина,Галушка Оксана,Гвозди…" at bounding box center [115, 414] width 173 height 16
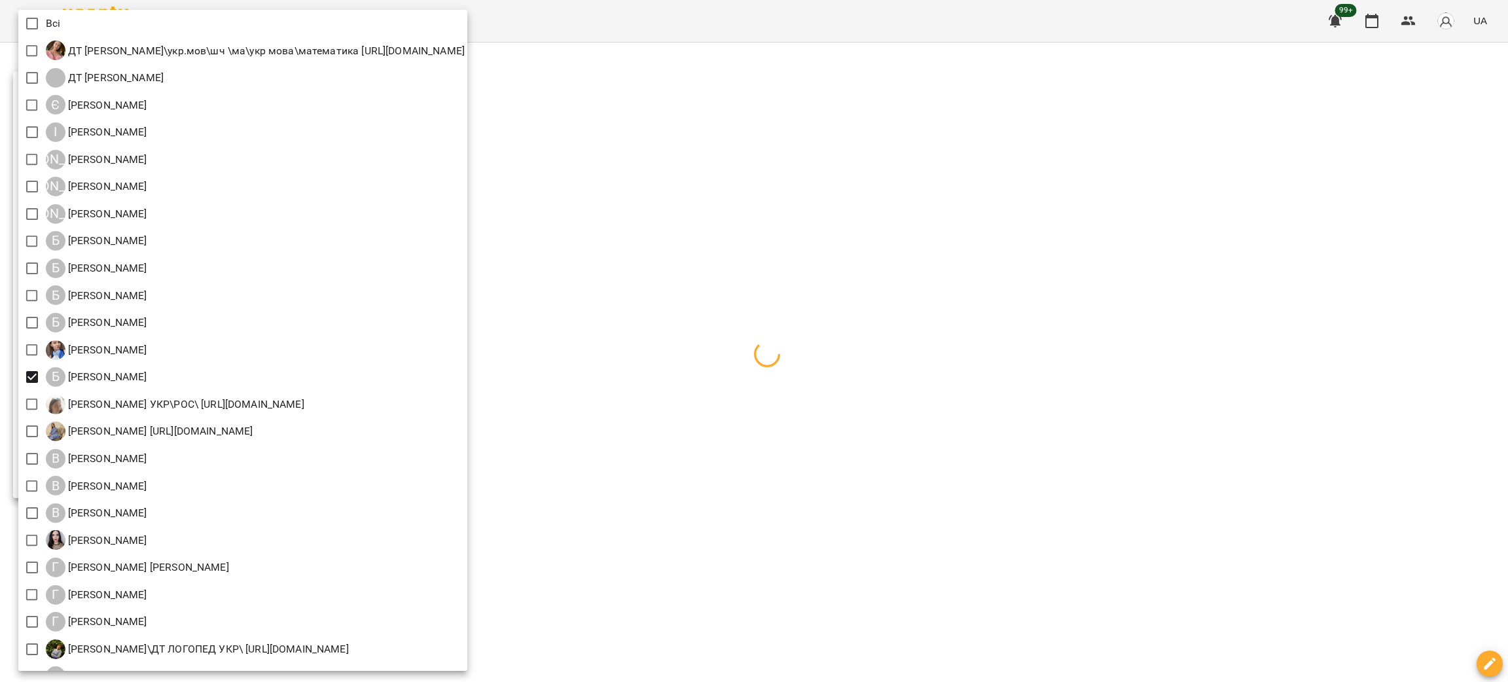
click at [837, 474] on div at bounding box center [754, 341] width 1508 height 682
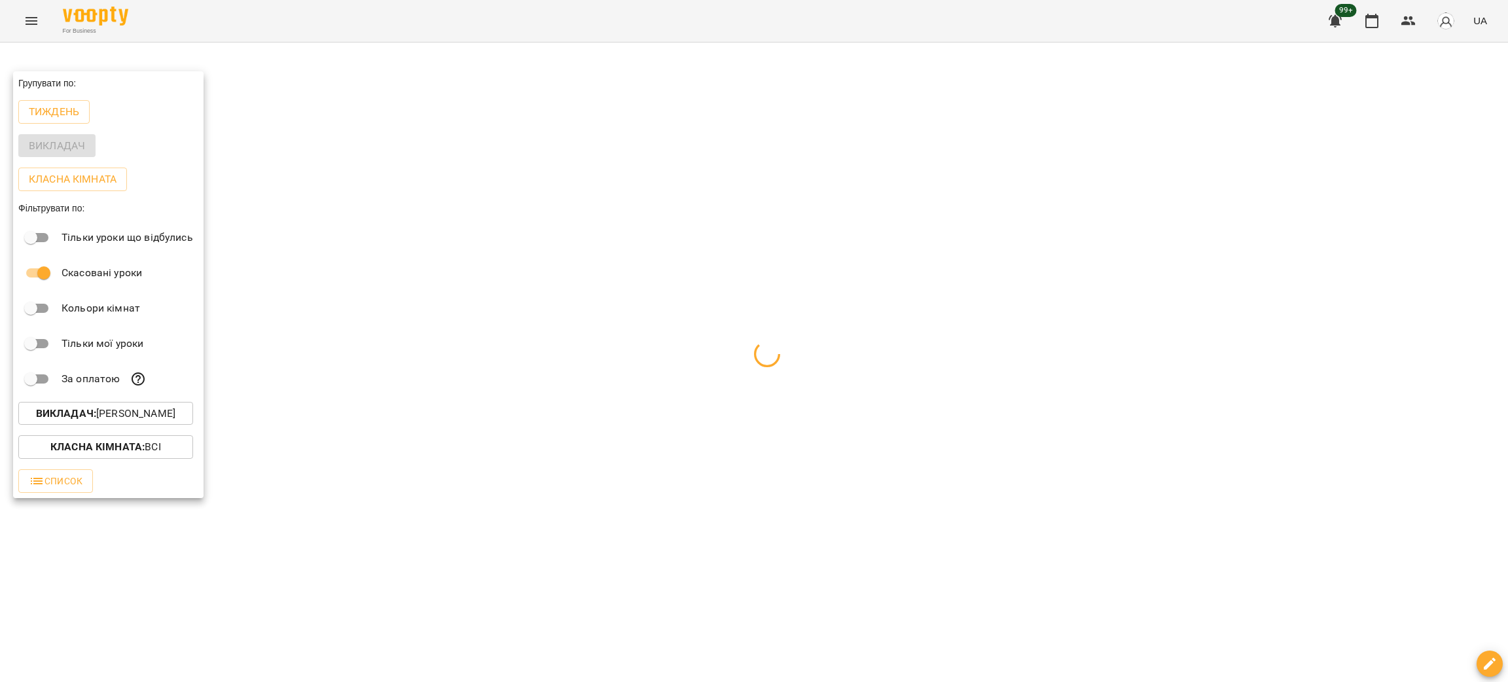
click at [582, 398] on div at bounding box center [754, 341] width 1508 height 682
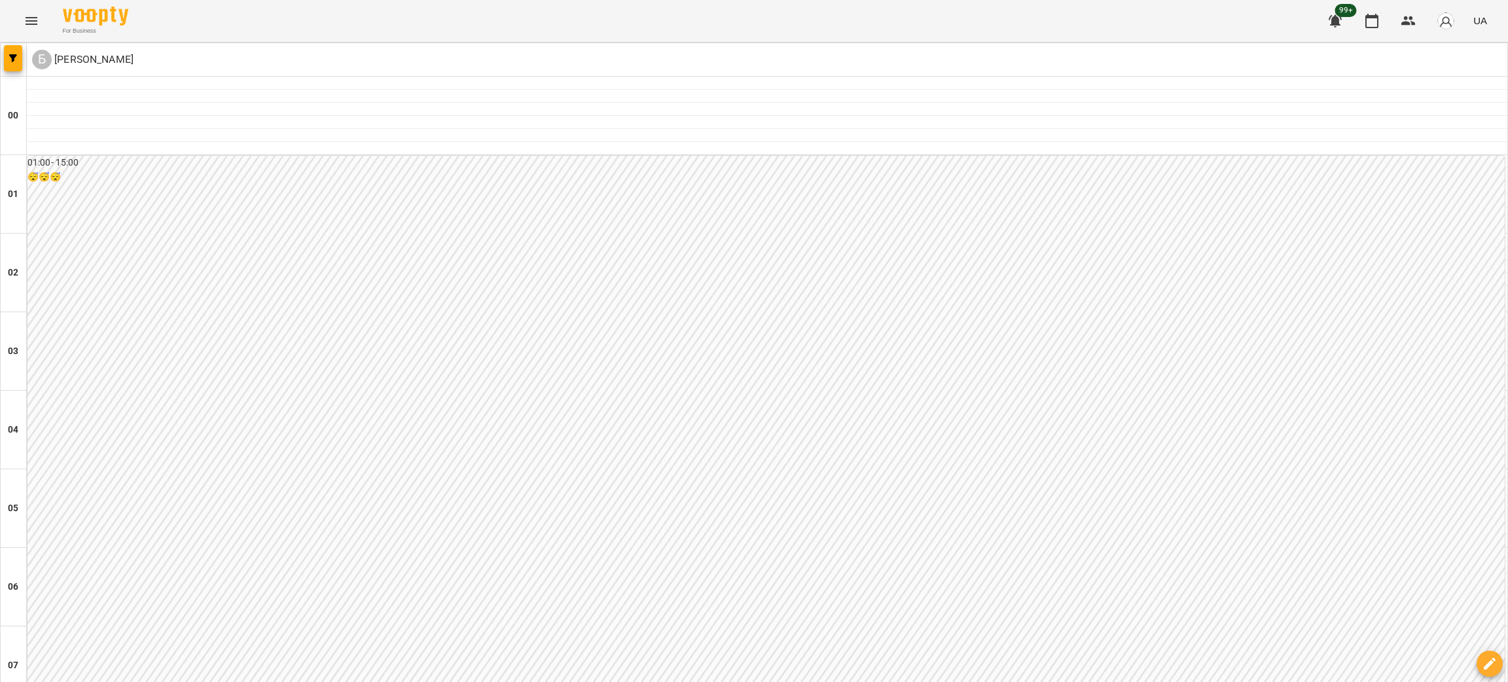
scroll to position [1080, 0]
type input "**********"
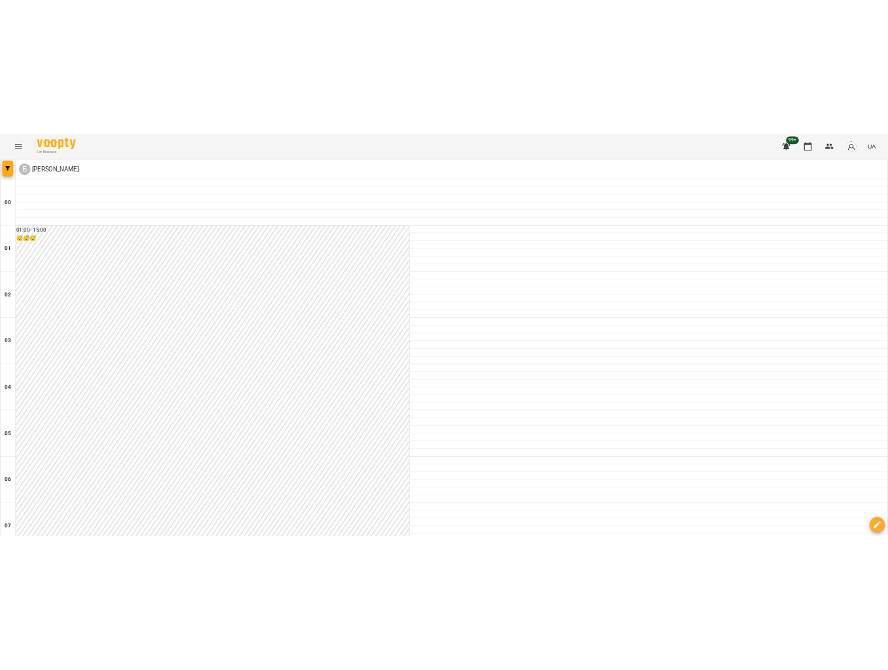
scroll to position [981, 0]
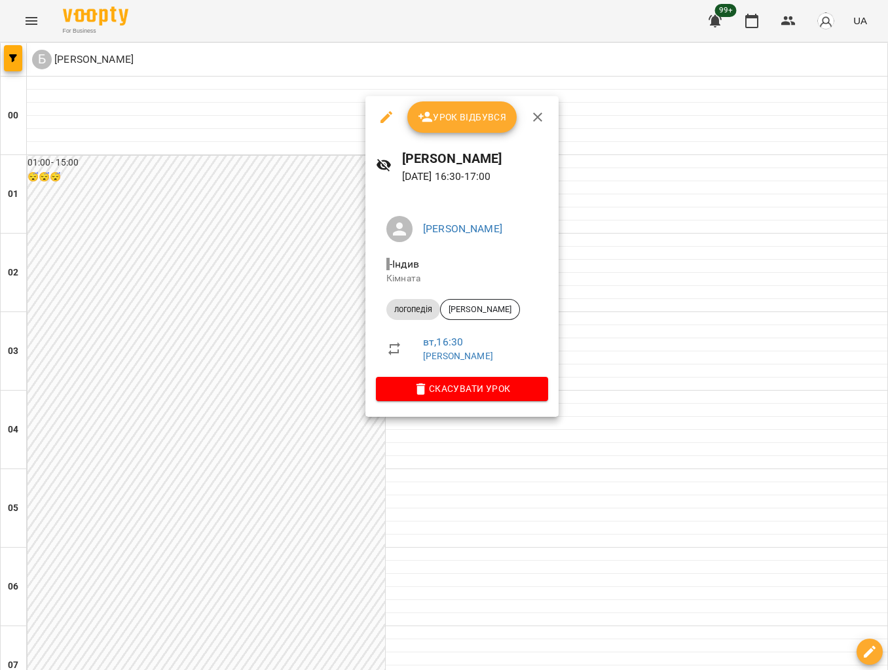
drag, startPoint x: 81, startPoint y: 57, endPoint x: 73, endPoint y: 60, distance: 8.5
click at [81, 57] on div at bounding box center [444, 335] width 888 height 670
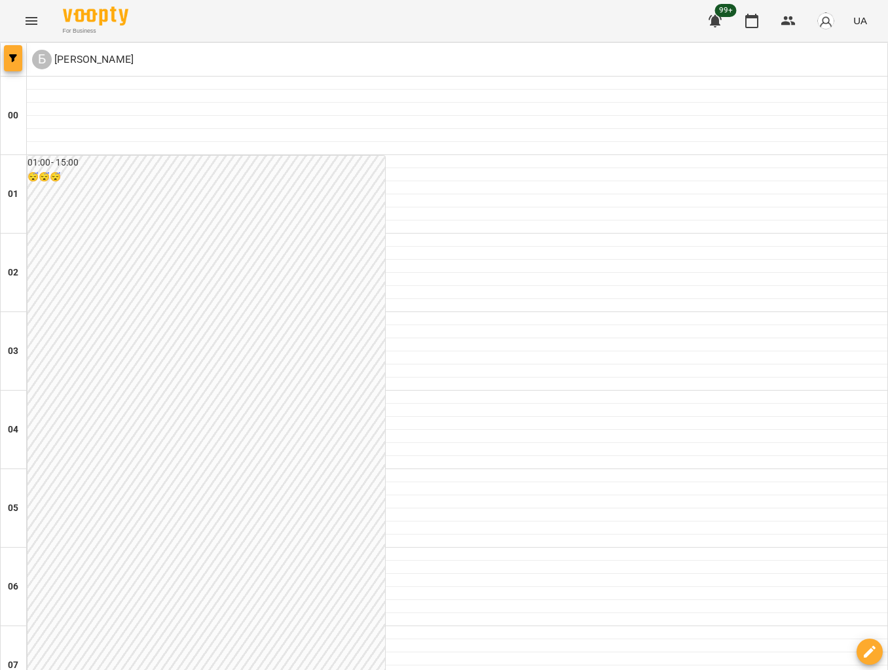
click at [14, 56] on icon "button" at bounding box center [13, 58] width 8 height 8
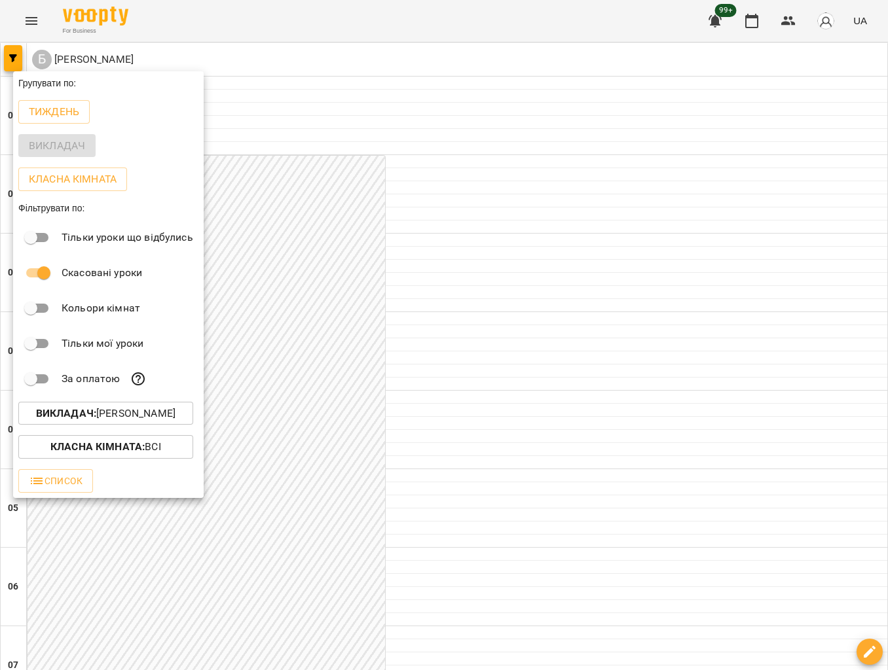
click at [90, 420] on b "Викладач :" at bounding box center [66, 413] width 60 height 12
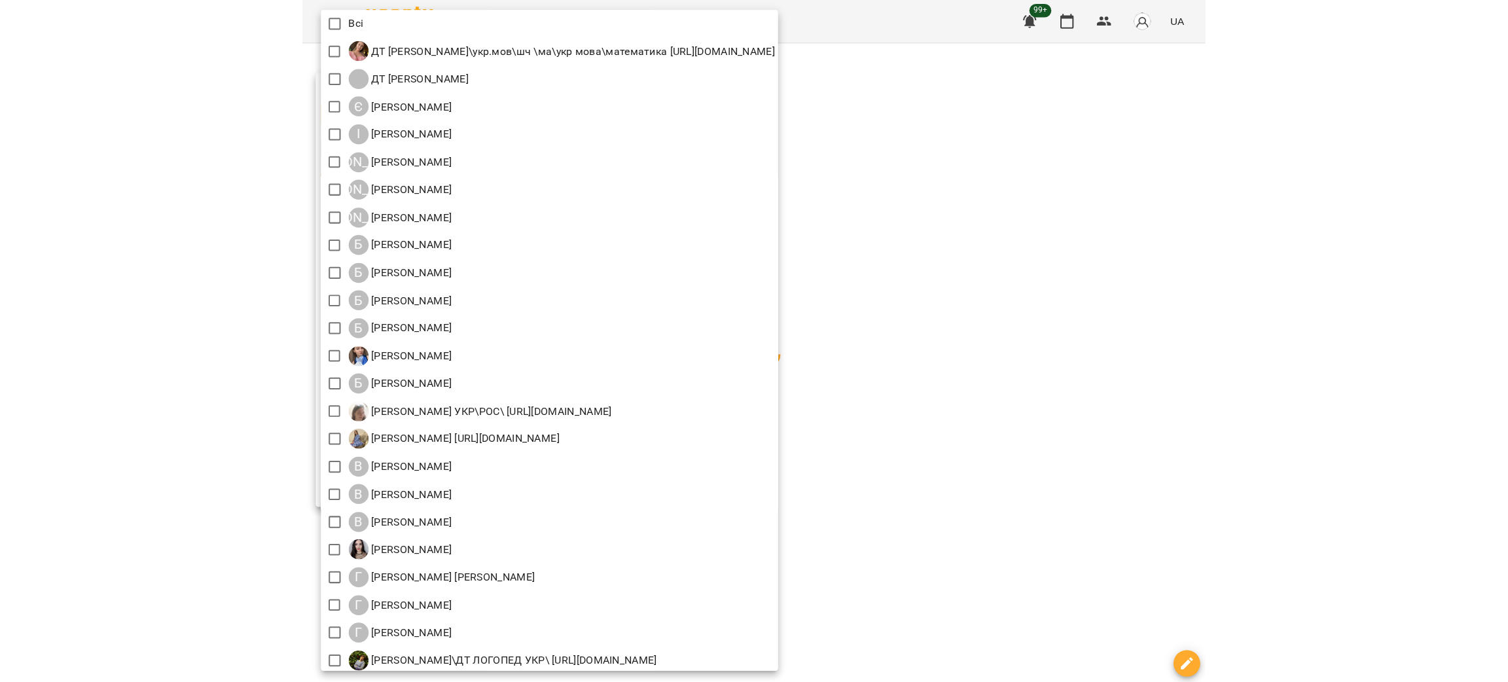
scroll to position [1231, 0]
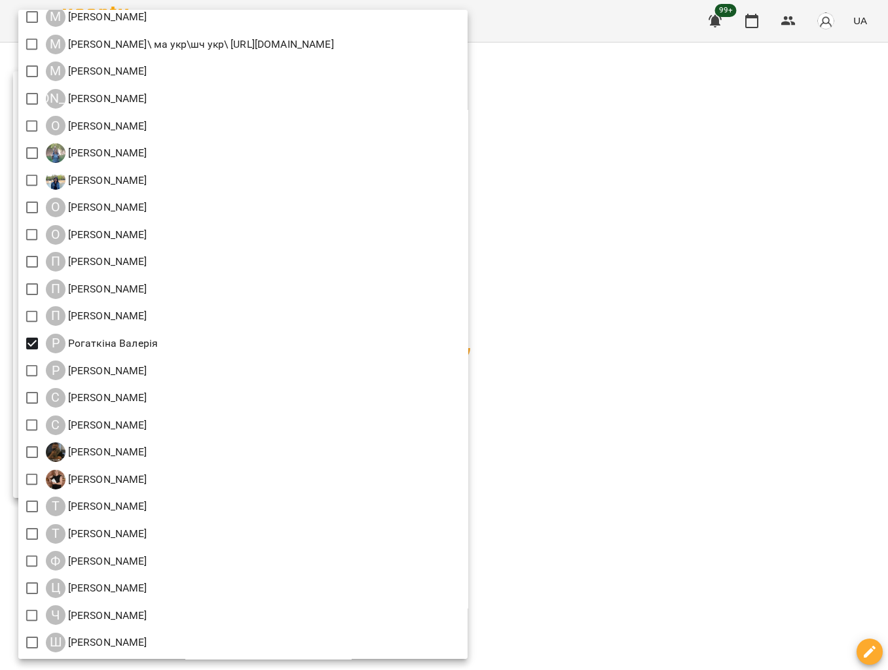
click at [583, 318] on div at bounding box center [444, 335] width 888 height 670
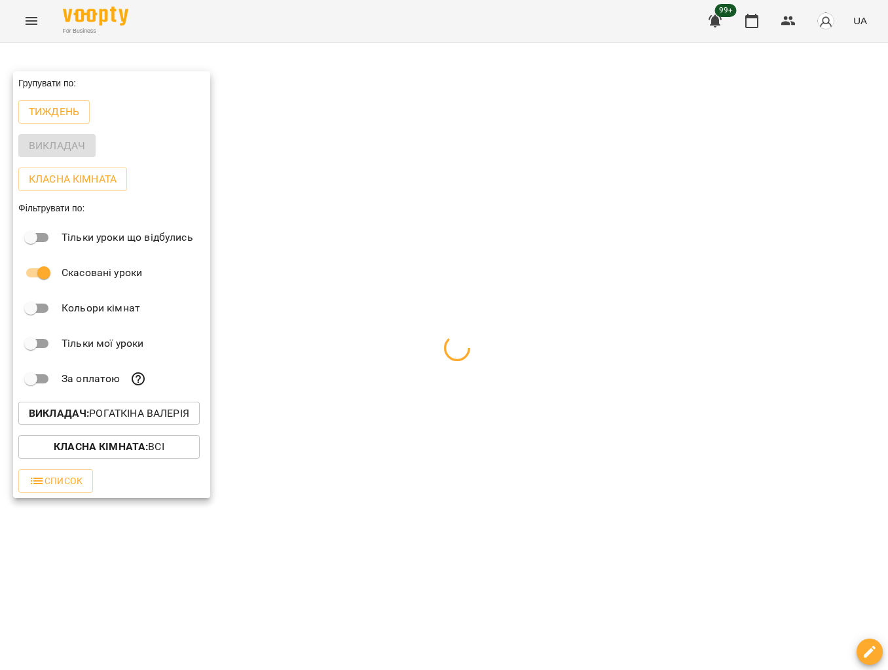
click at [641, 281] on div at bounding box center [444, 335] width 888 height 670
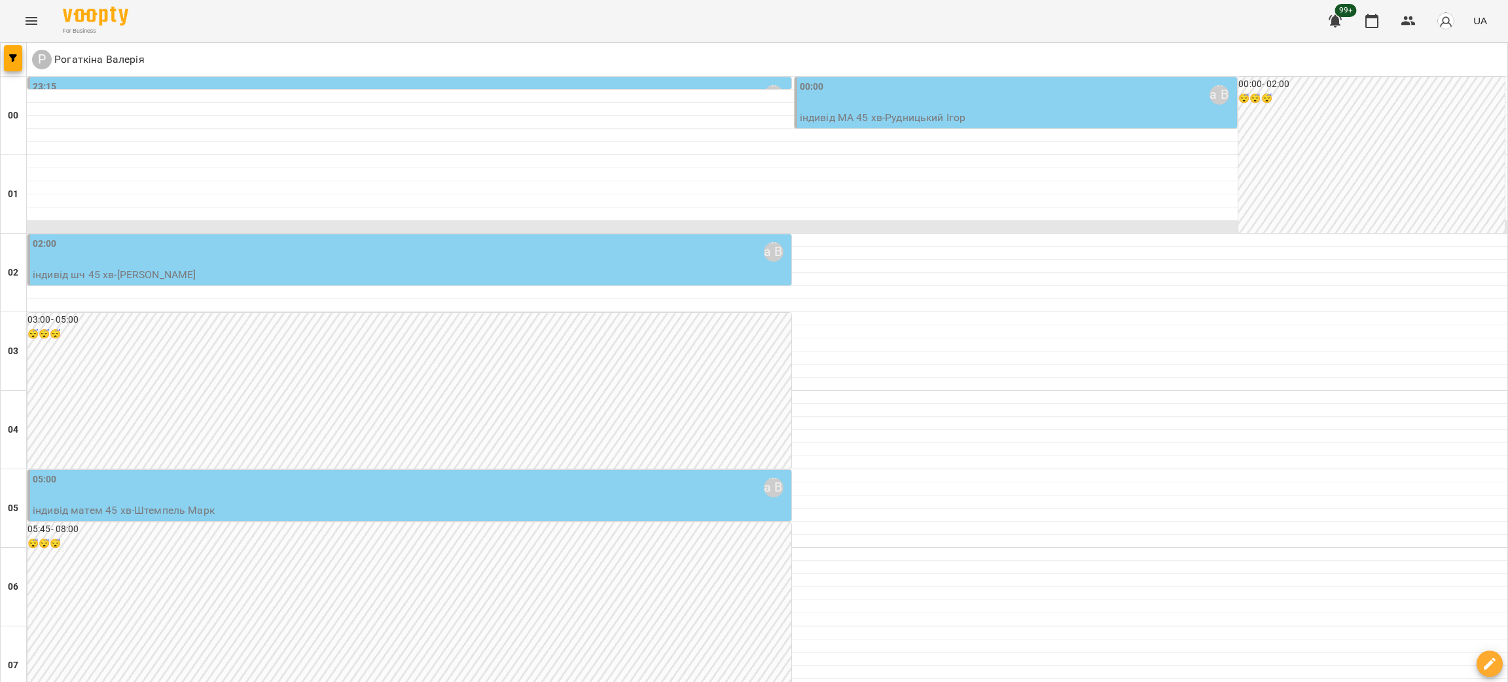
scroll to position [1367, 0]
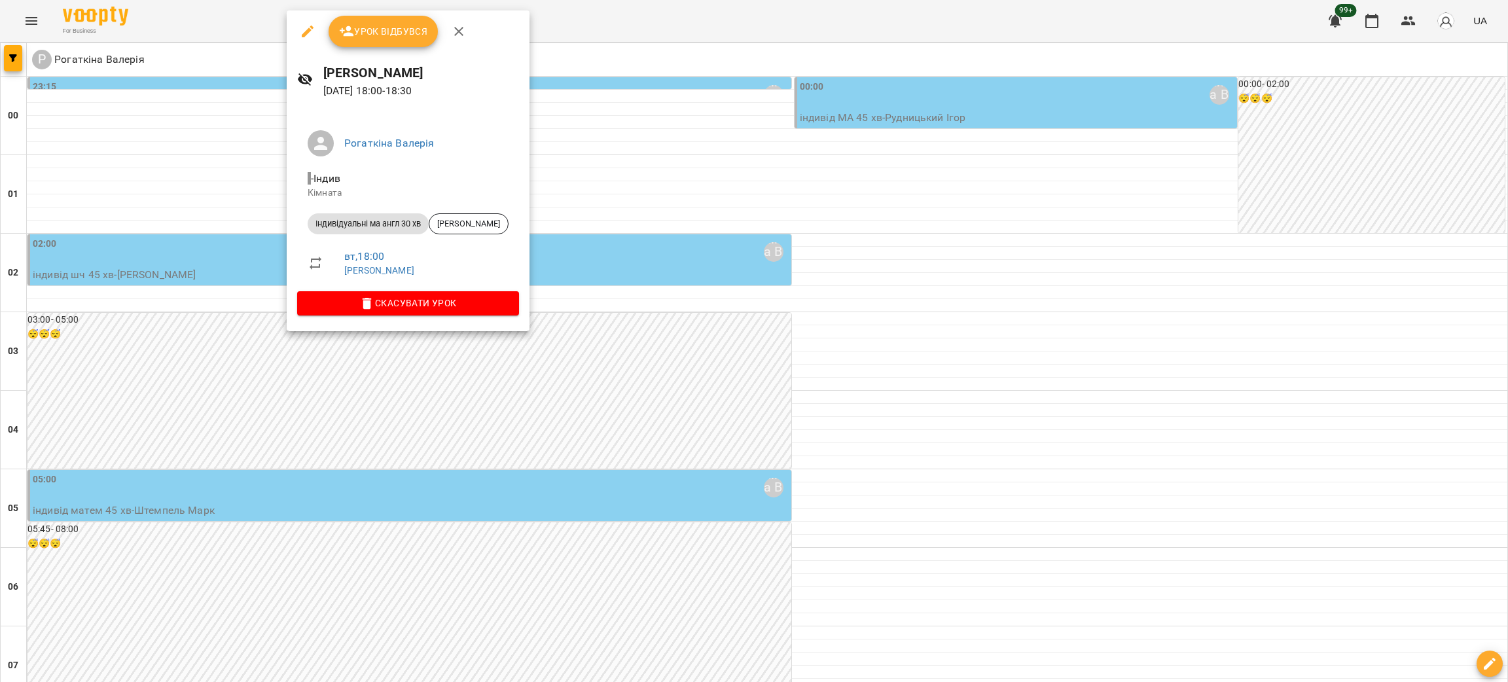
click at [742, 216] on div at bounding box center [754, 341] width 1508 height 682
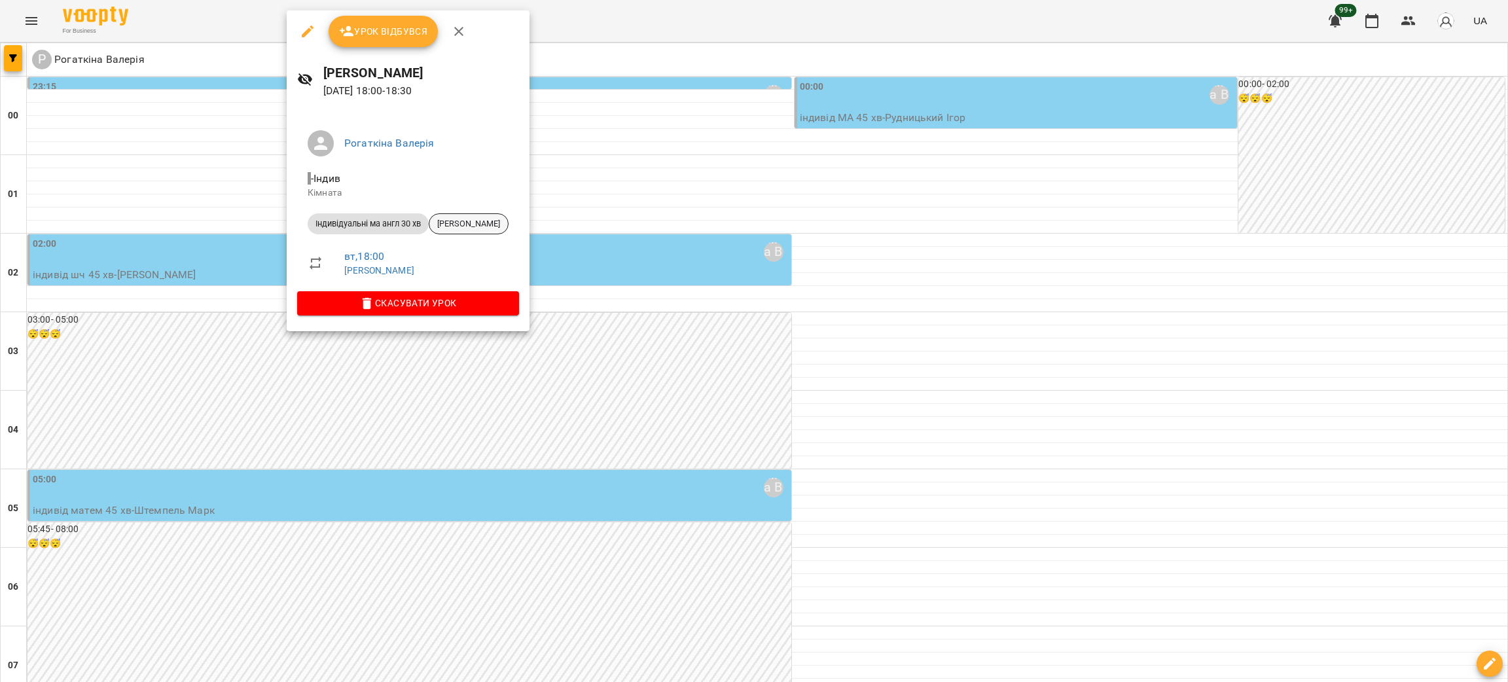
click at [464, 222] on span "Воробчак Станіслав" at bounding box center [468, 224] width 79 height 12
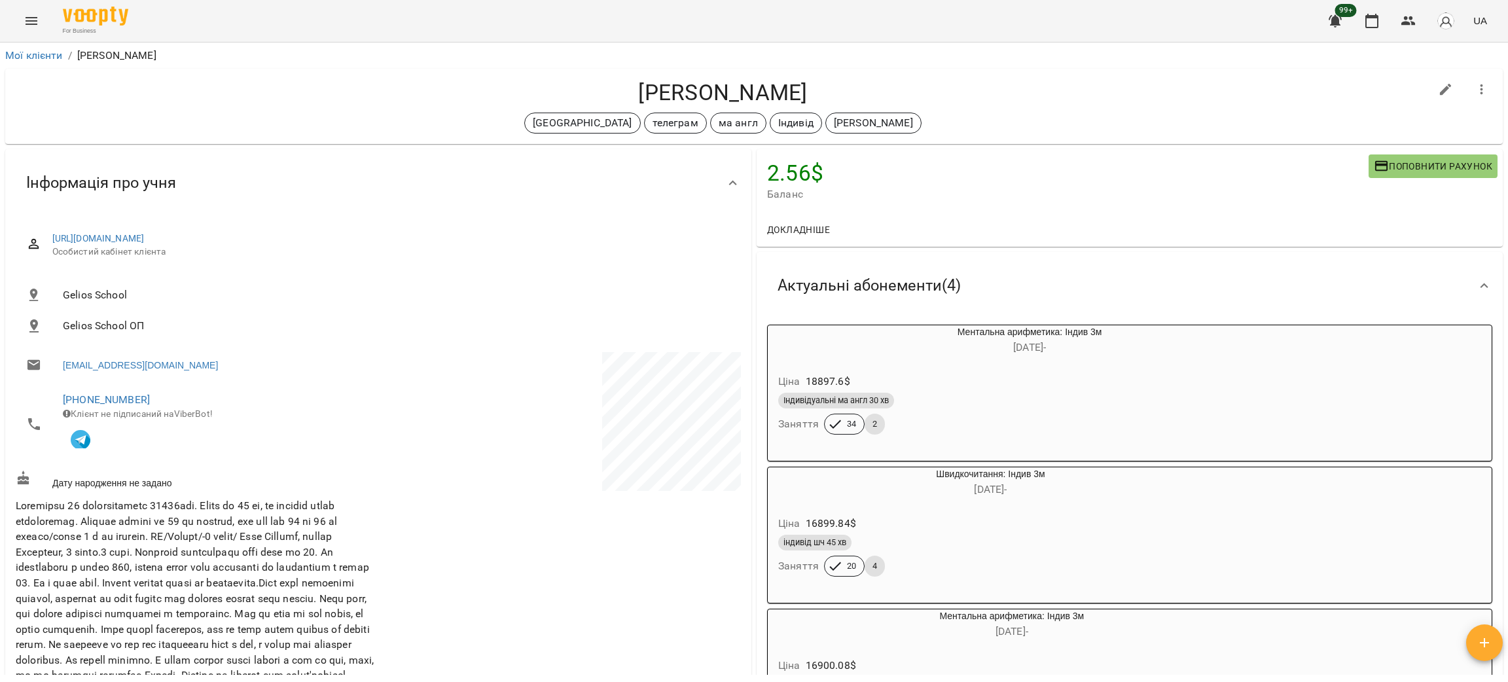
drag, startPoint x: 598, startPoint y: 88, endPoint x: 888, endPoint y: 94, distance: 290.7
click at [887, 94] on h4 "Воробчак Станіслав" at bounding box center [723, 92] width 1415 height 27
copy h4 "Воробчак Станіслав"
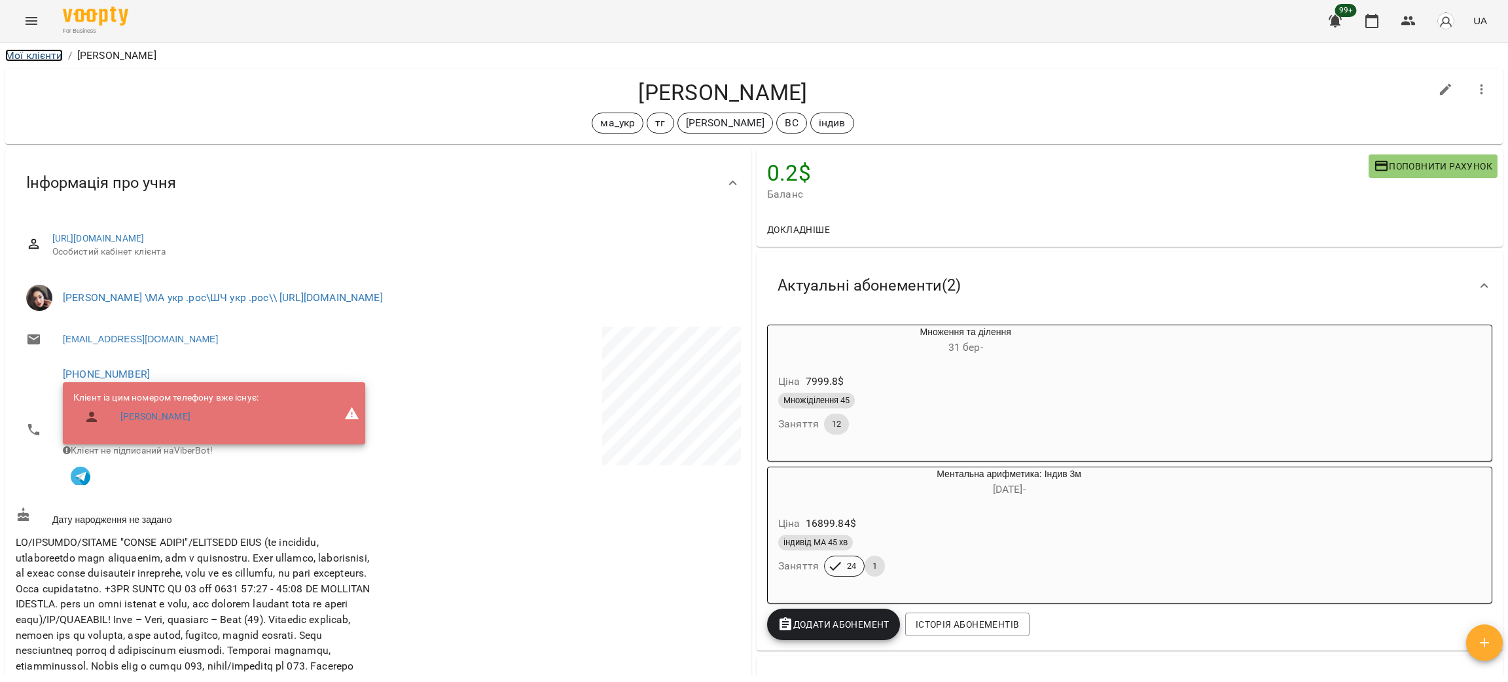
click at [44, 54] on link "Мої клієнти" at bounding box center [34, 55] width 58 height 12
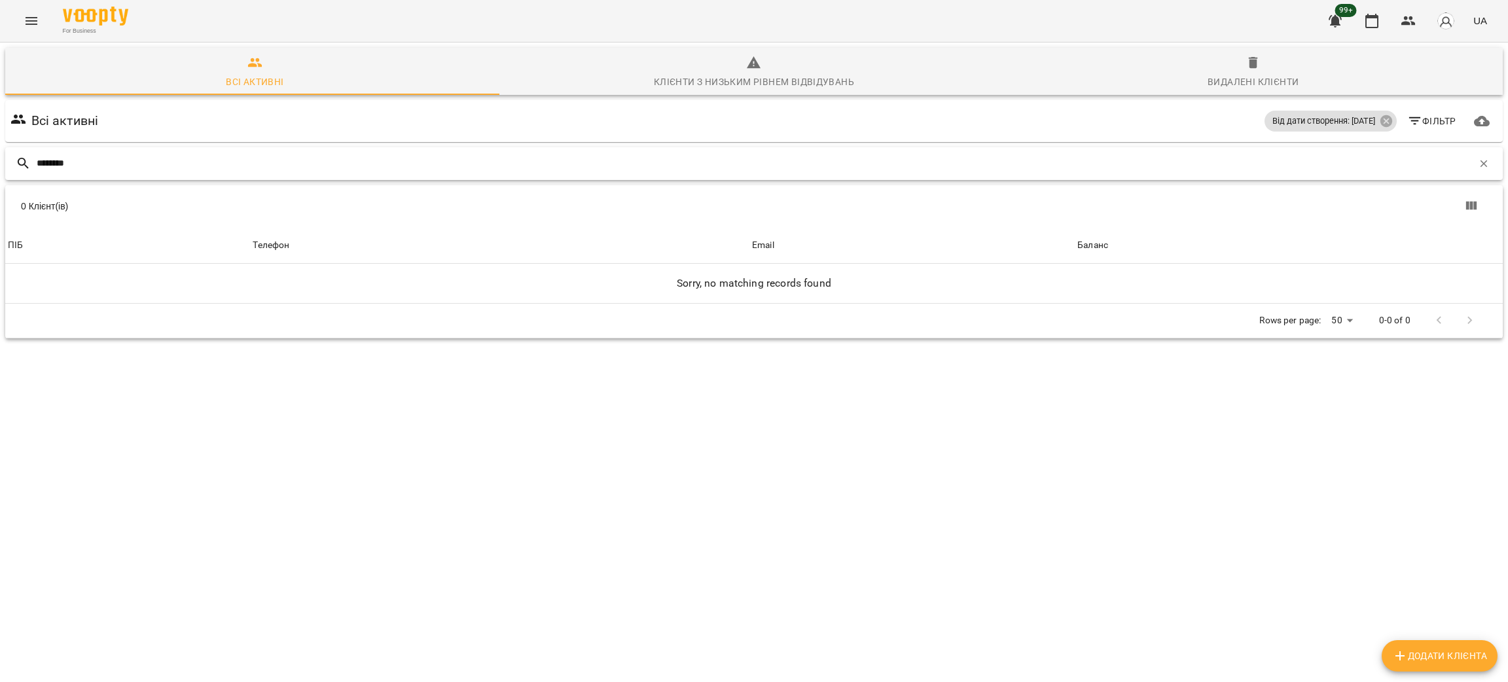
drag, startPoint x: 113, startPoint y: 159, endPoint x: 0, endPoint y: 160, distance: 112.6
click at [0, 160] on div "Всі активні Клієнти з низьким рівнем відвідувань Видалені клієнти Всі активні В…" at bounding box center [754, 239] width 1514 height 398
paste input "text"
click at [0, 164] on div "Всі активні Клієнти з низьким рівнем відвідувань Видалені клієнти Всі активні В…" at bounding box center [754, 239] width 1514 height 398
drag, startPoint x: 0, startPoint y: 164, endPoint x: 828, endPoint y: 121, distance: 829.2
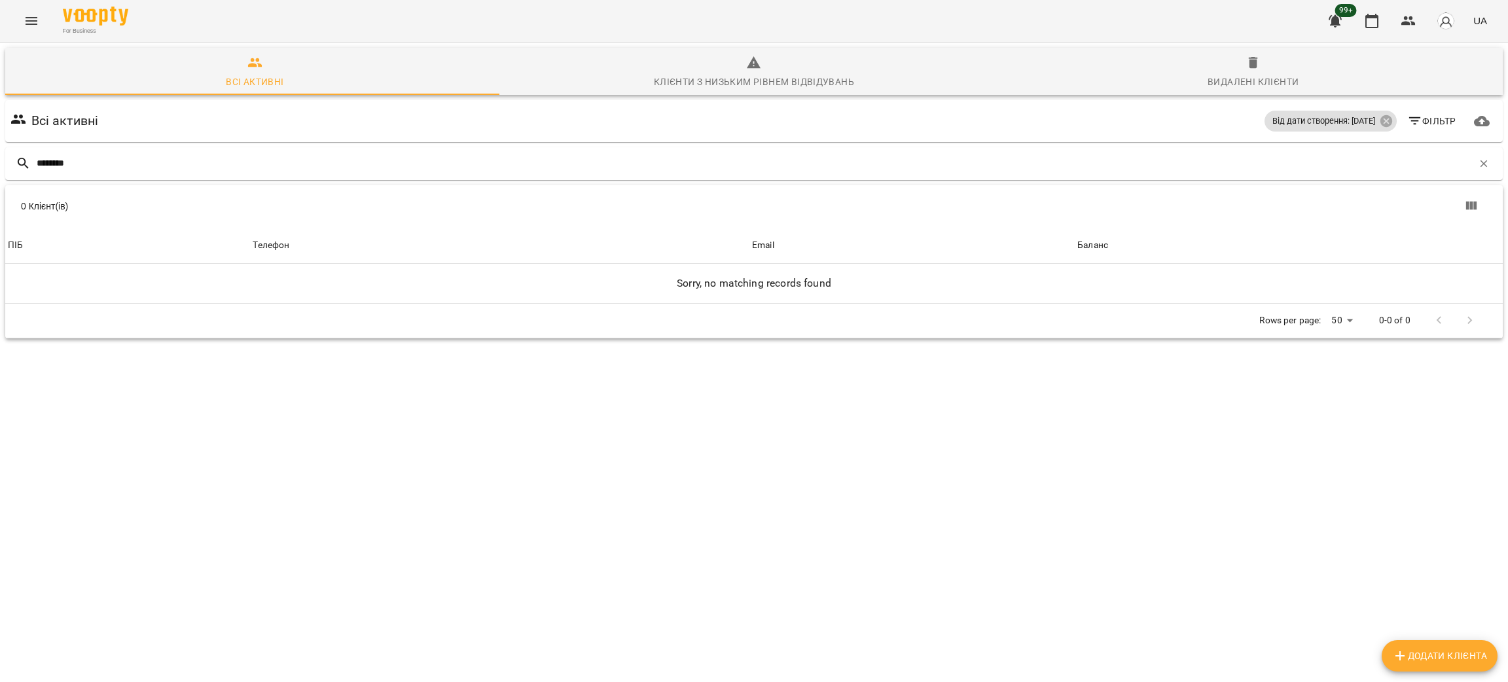
click at [615, 121] on div "Всі активні Від дати створення: 01 черв 2023 Фільтр" at bounding box center [754, 121] width 1493 height 37
drag, startPoint x: 205, startPoint y: 160, endPoint x: 0, endPoint y: 160, distance: 204.9
click at [0, 160] on div "Всі активні Клієнти з низьким рівнем відвідувань Видалені клієнти Всі активні В…" at bounding box center [754, 239] width 1514 height 398
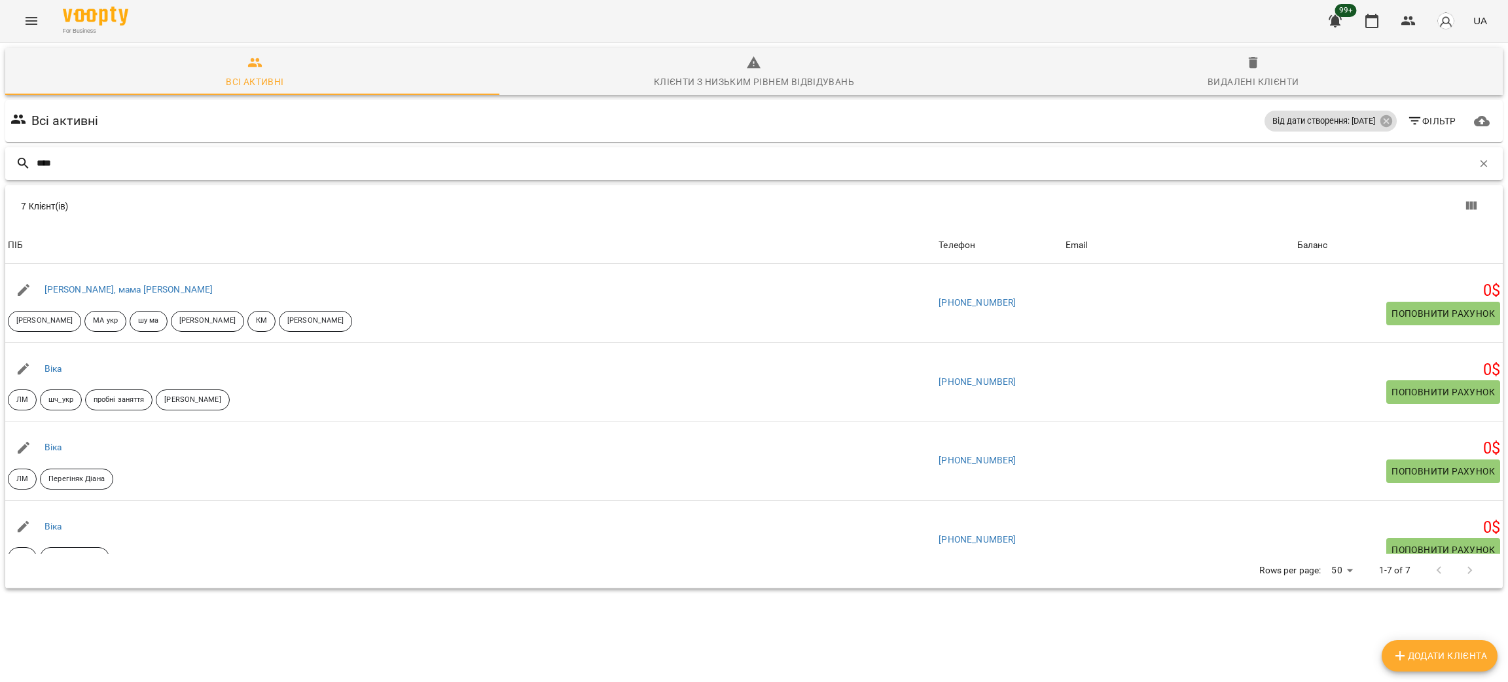
click at [107, 153] on input "****" at bounding box center [755, 164] width 1436 height 22
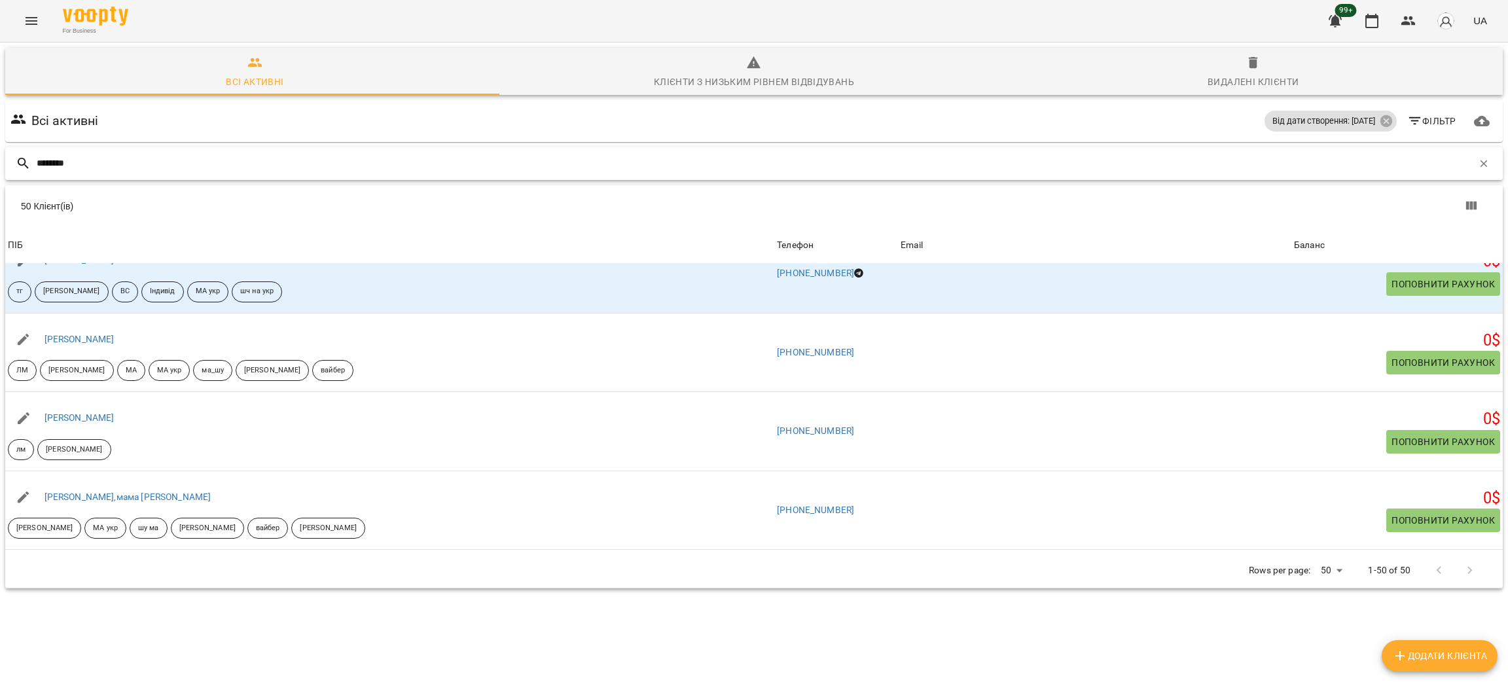
scroll to position [1865, 0]
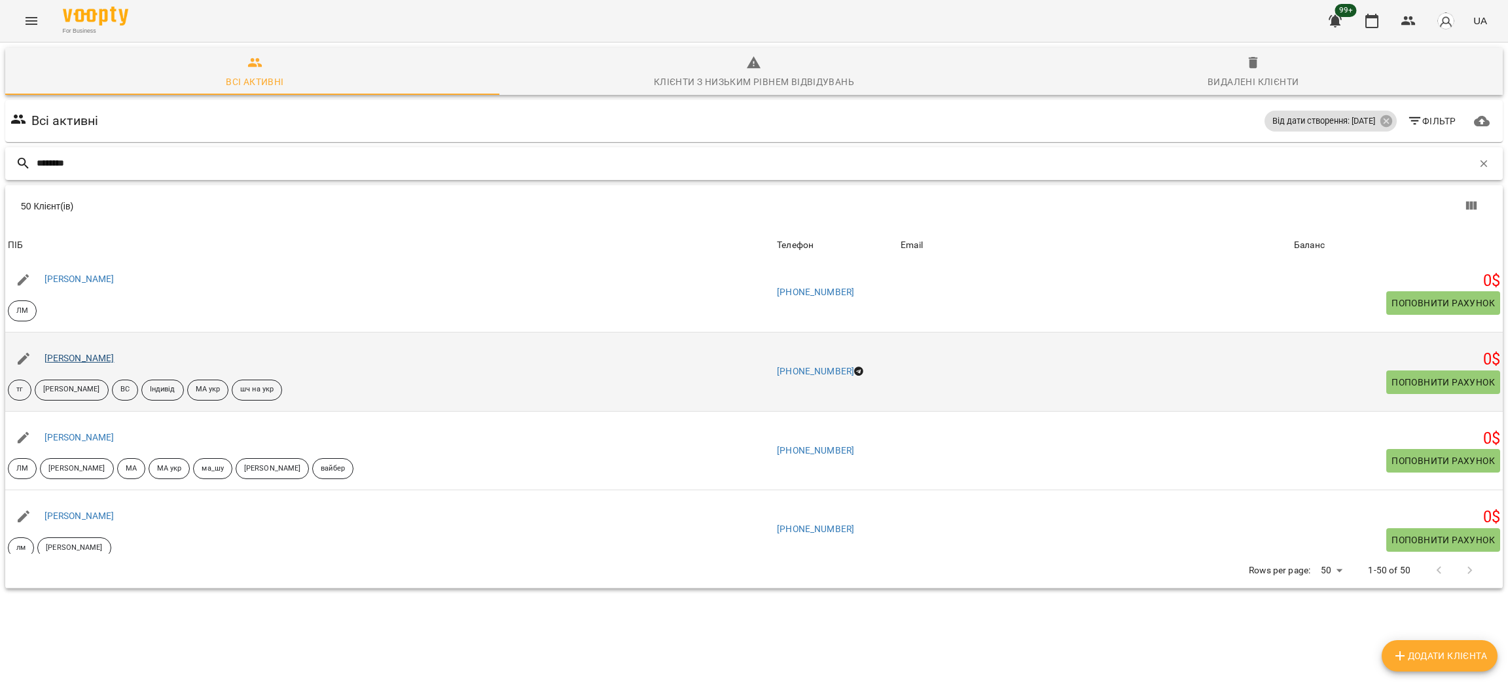
type input "********"
click at [92, 353] on link "Вікторія Doskaliuk" at bounding box center [80, 358] width 70 height 10
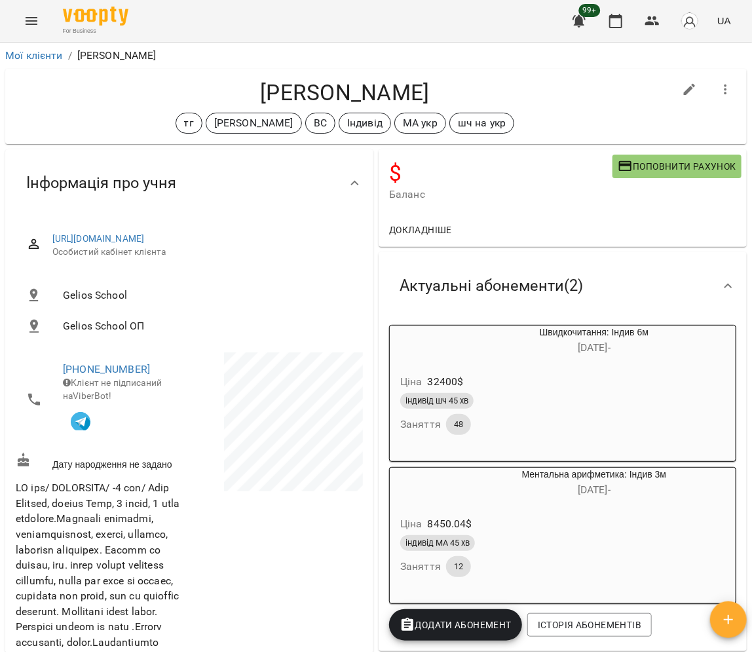
drag, startPoint x: 349, startPoint y: 92, endPoint x: 492, endPoint y: 90, distance: 143.4
click at [492, 90] on h4 "Вікторія Doskaliuk" at bounding box center [345, 92] width 658 height 27
click at [37, 18] on icon "Menu" at bounding box center [32, 21] width 16 height 16
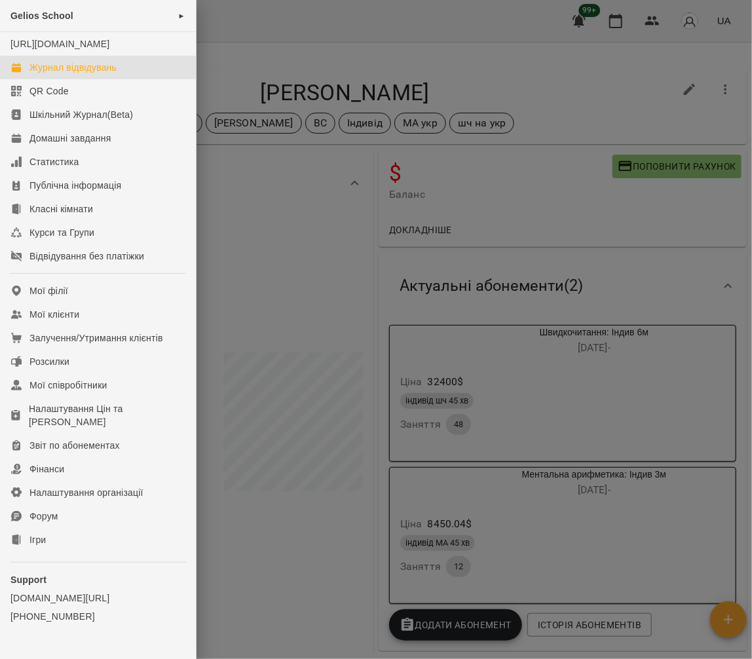
click at [76, 74] on div "Журнал відвідувань" at bounding box center [72, 67] width 87 height 13
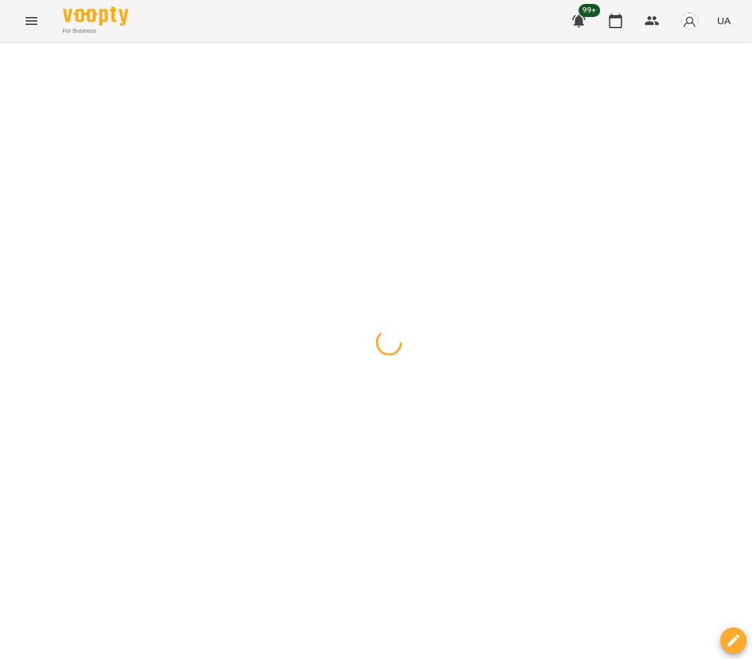
click at [12, 61] on icon "button" at bounding box center [13, 58] width 8 height 8
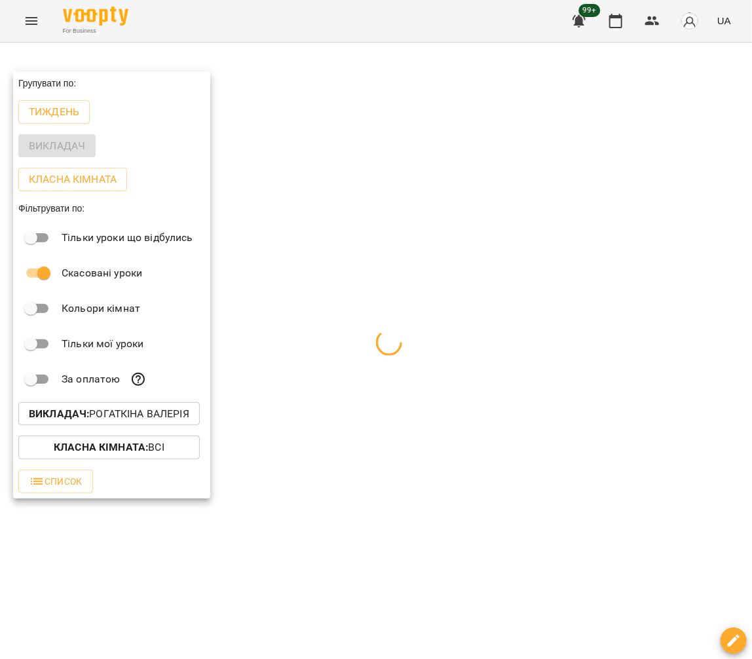
click at [53, 414] on b "Викладач :" at bounding box center [59, 413] width 60 height 12
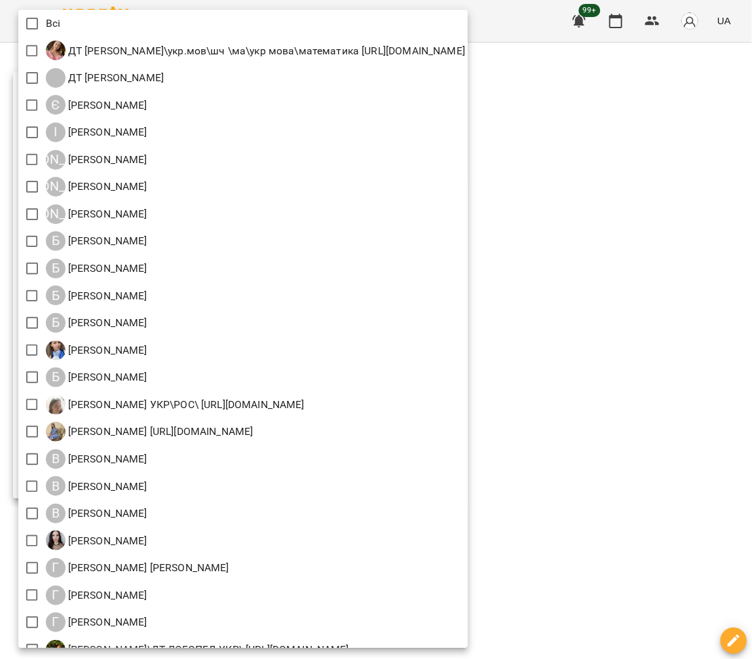
scroll to position [1243, 0]
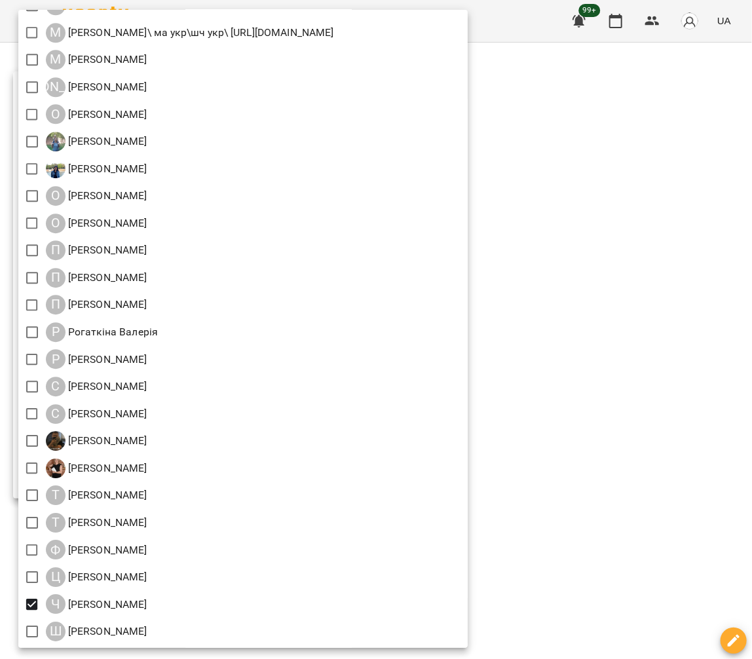
click at [615, 509] on div at bounding box center [376, 329] width 752 height 659
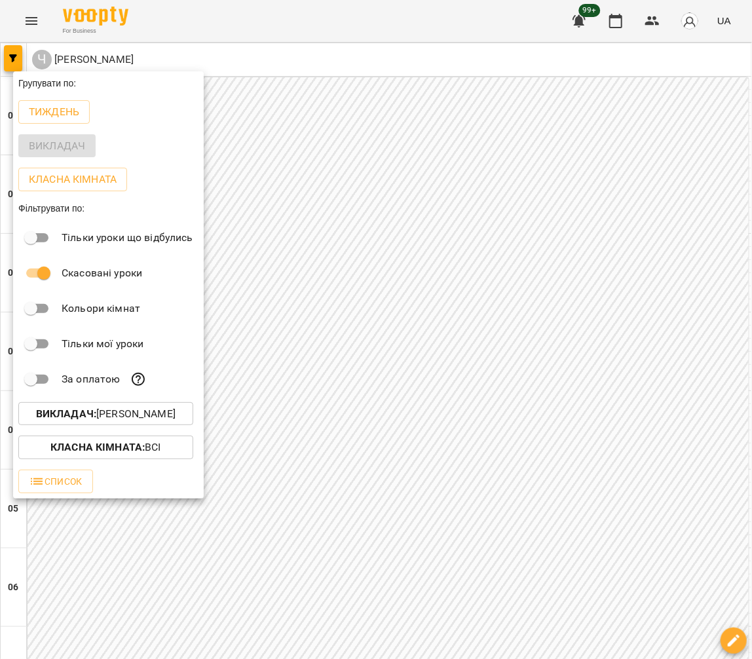
click at [594, 342] on div at bounding box center [376, 329] width 752 height 659
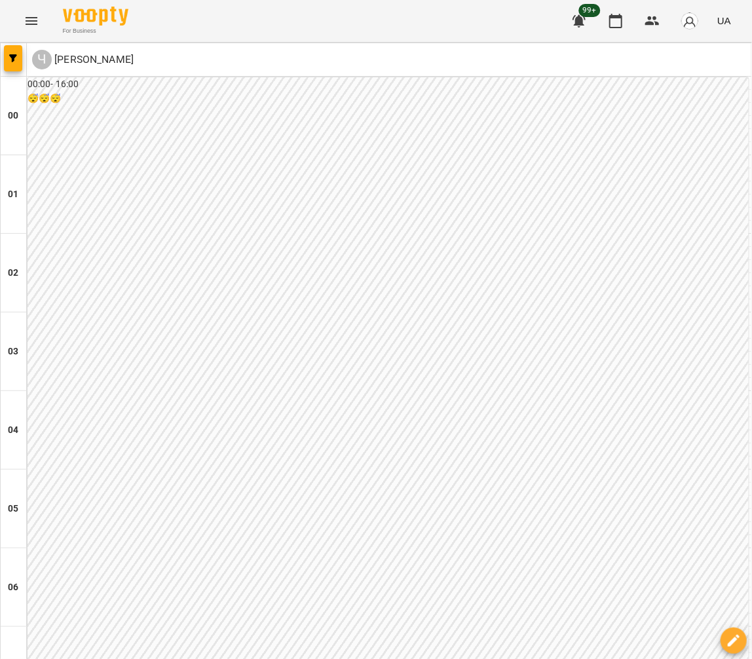
drag, startPoint x: 185, startPoint y: 634, endPoint x: 206, endPoint y: 572, distance: 65.4
type input "**********"
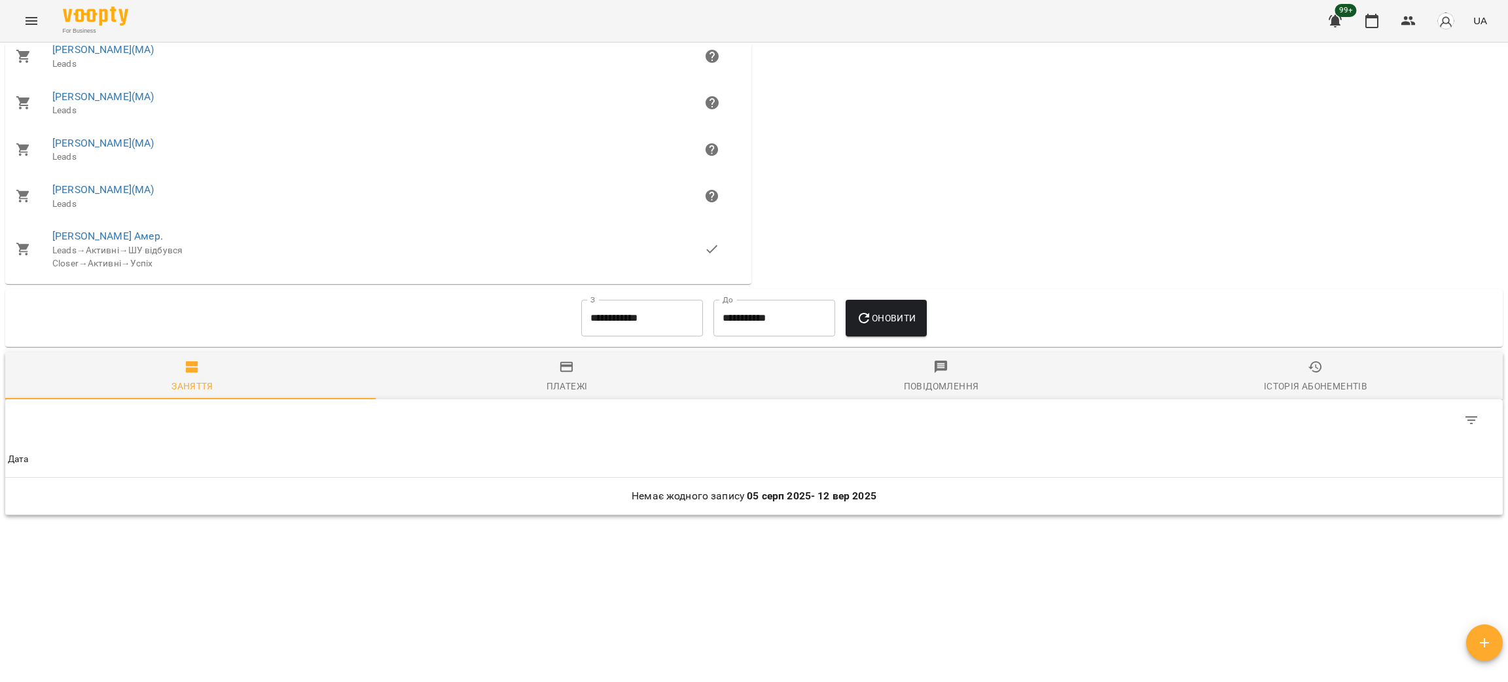
scroll to position [1845, 0]
click at [659, 302] on input "**********" at bounding box center [642, 318] width 122 height 37
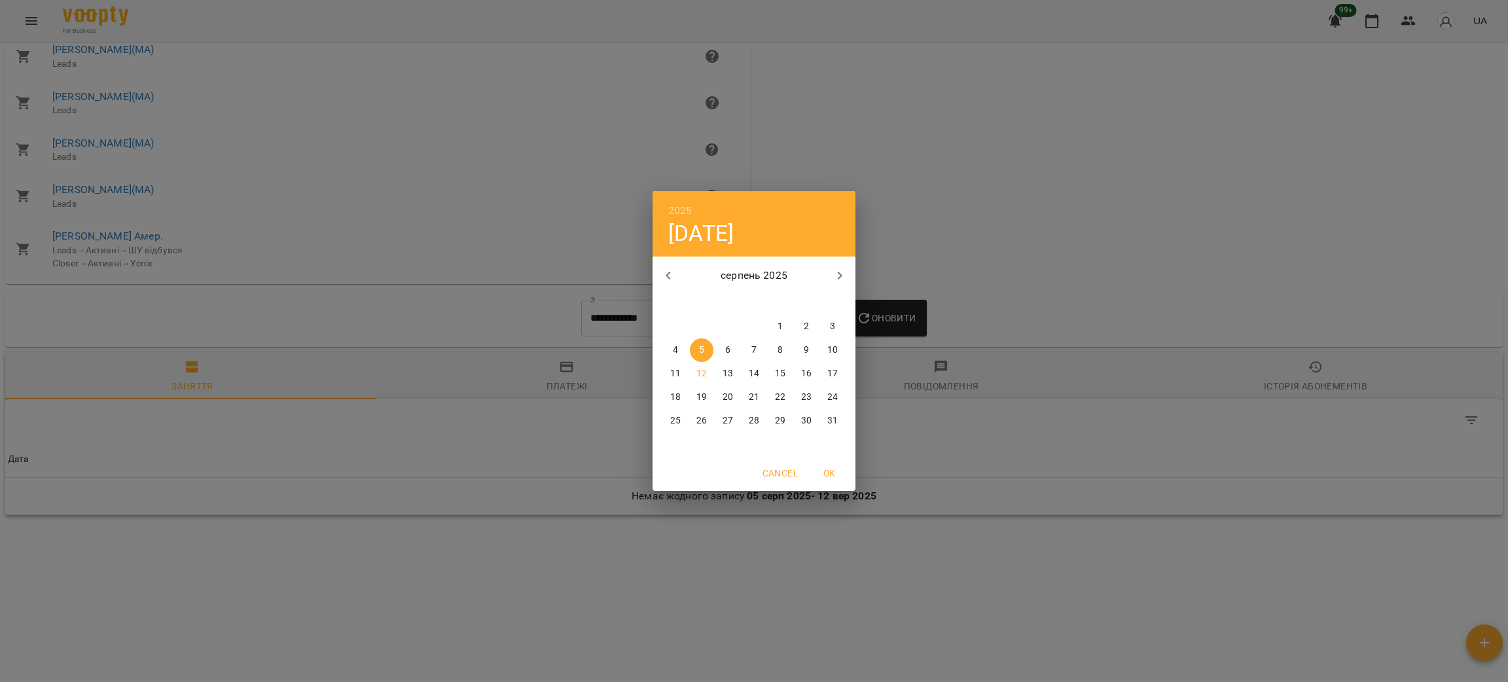
click at [672, 262] on button "button" at bounding box center [668, 275] width 31 height 31
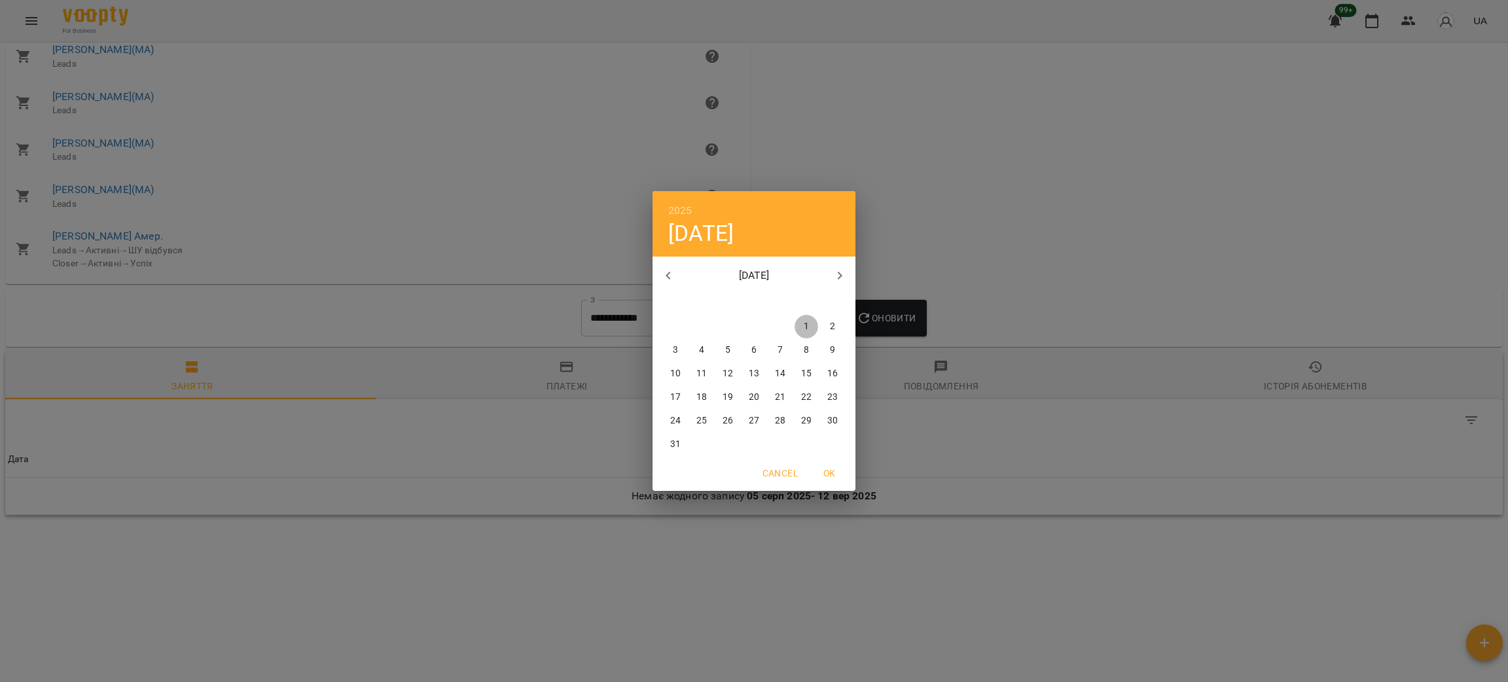
click at [802, 319] on button "1" at bounding box center [807, 327] width 24 height 24
type input "**********"
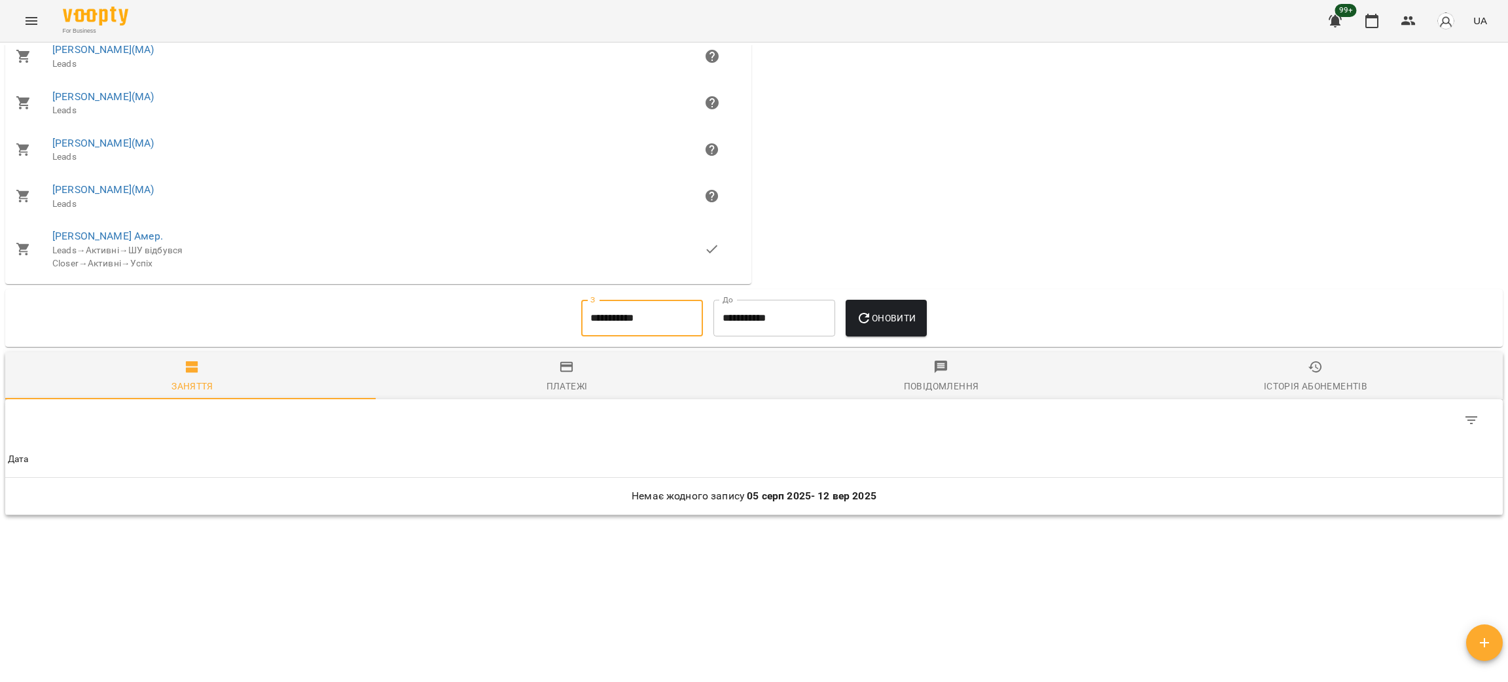
click at [898, 318] on span "Оновити" at bounding box center [886, 318] width 60 height 16
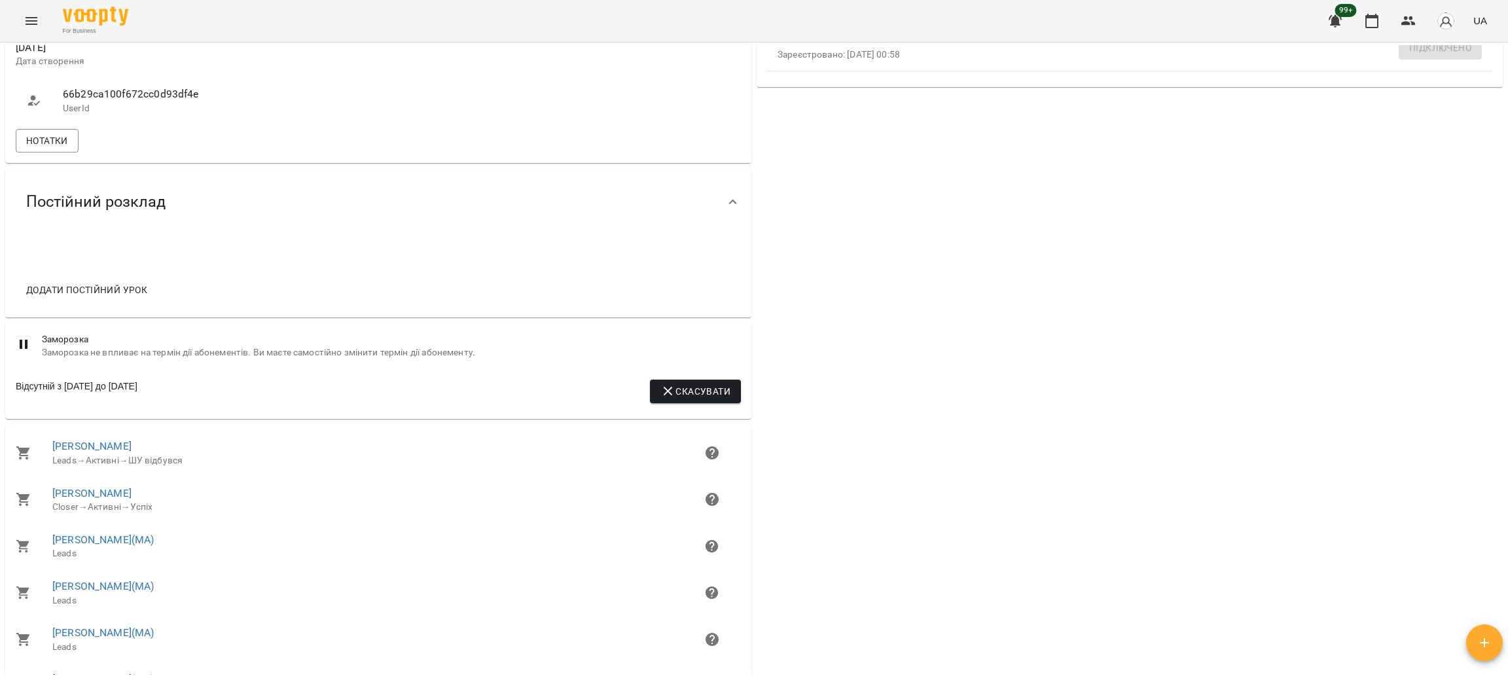
scroll to position [666, 0]
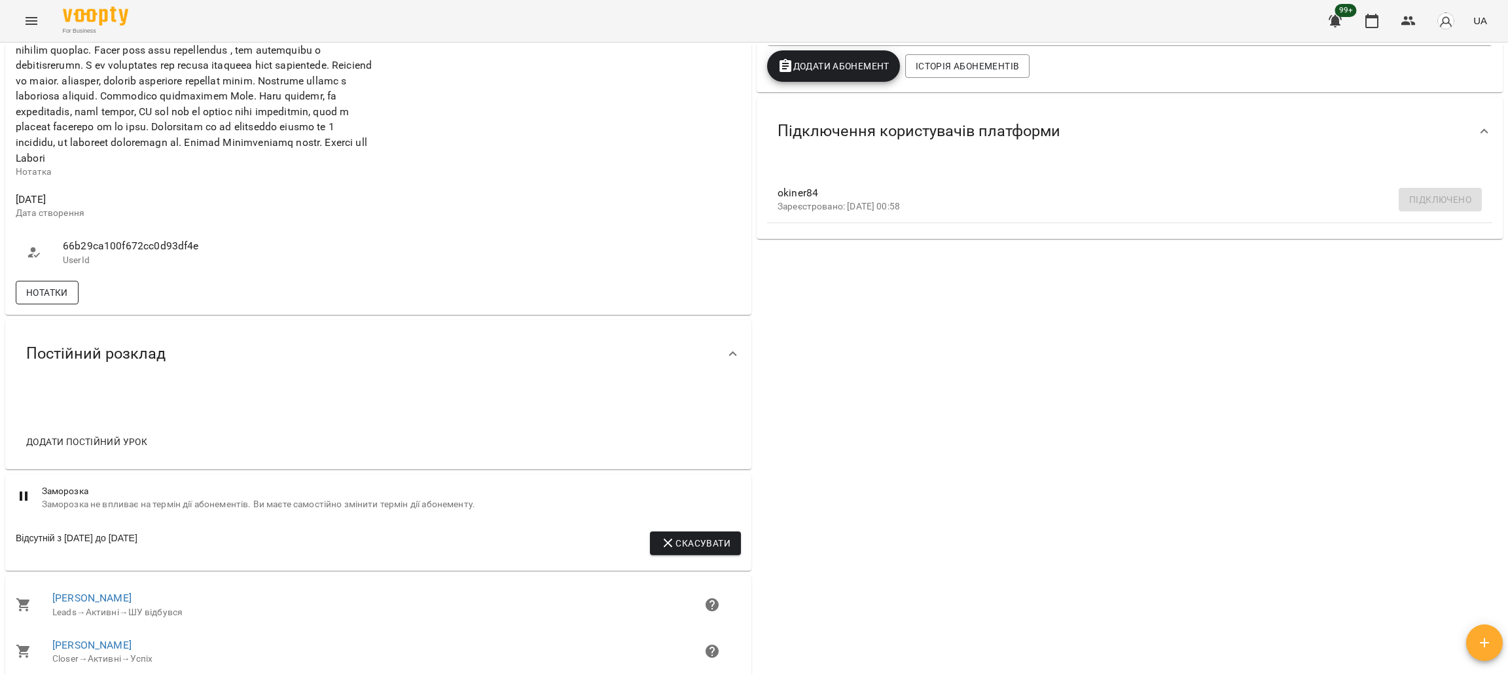
click at [54, 300] on span "Нотатки" at bounding box center [47, 293] width 42 height 16
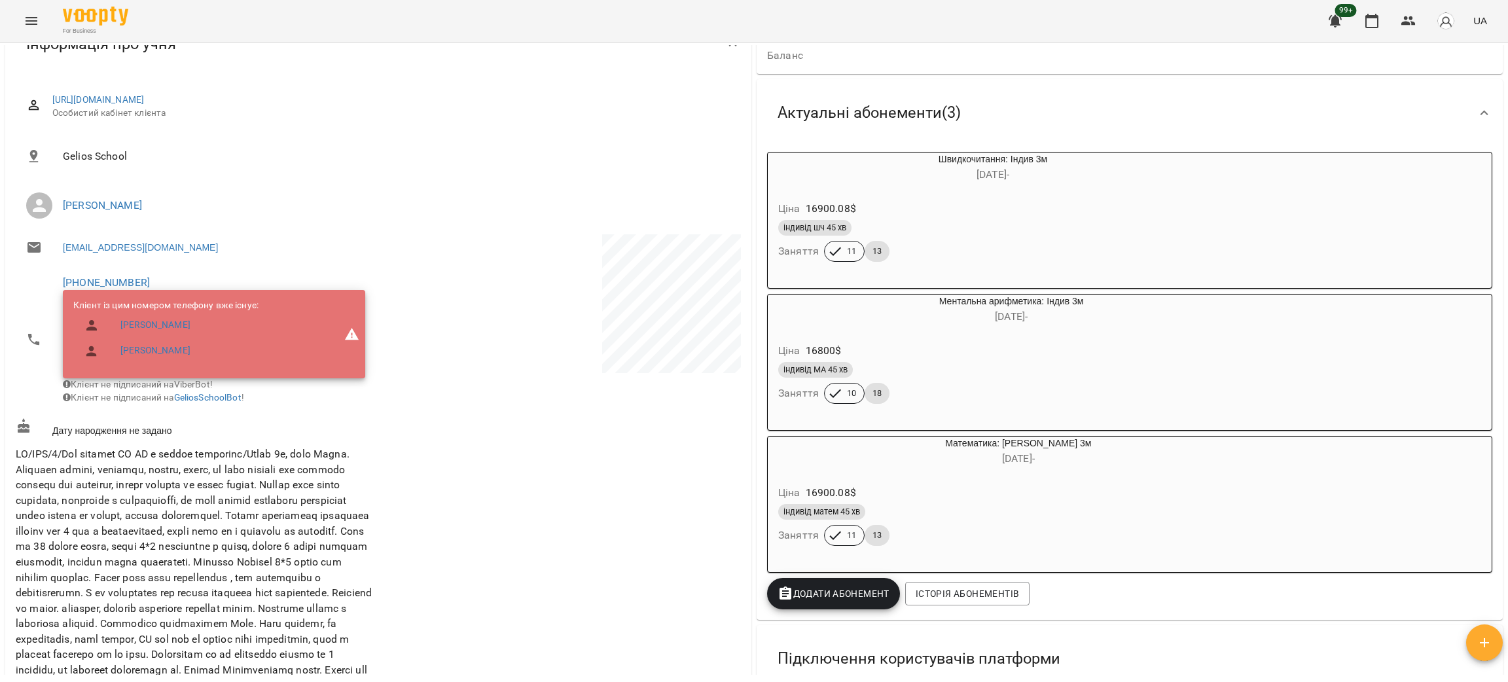
scroll to position [0, 0]
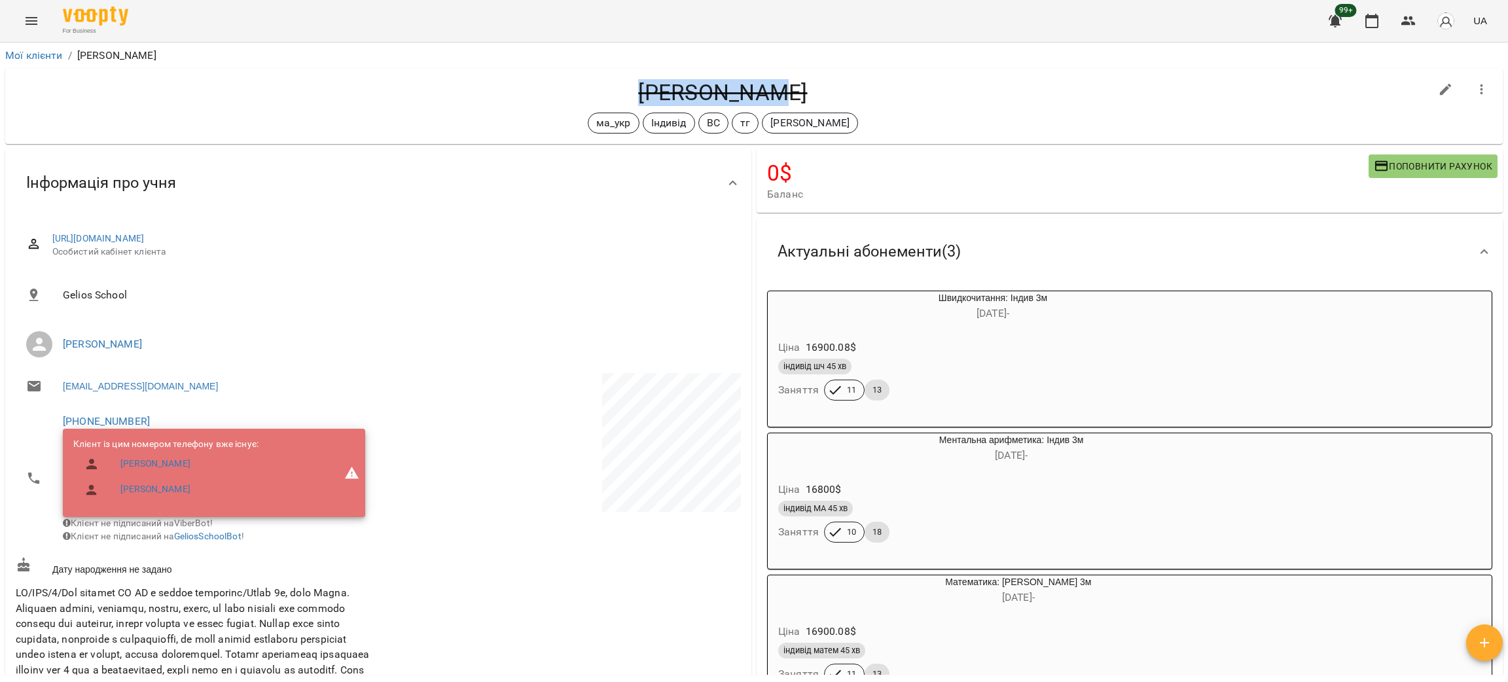
drag, startPoint x: 650, startPoint y: 94, endPoint x: 789, endPoint y: 88, distance: 138.9
click at [789, 88] on h4 "[PERSON_NAME]" at bounding box center [723, 92] width 1415 height 27
copy h4 "[PERSON_NAME]"
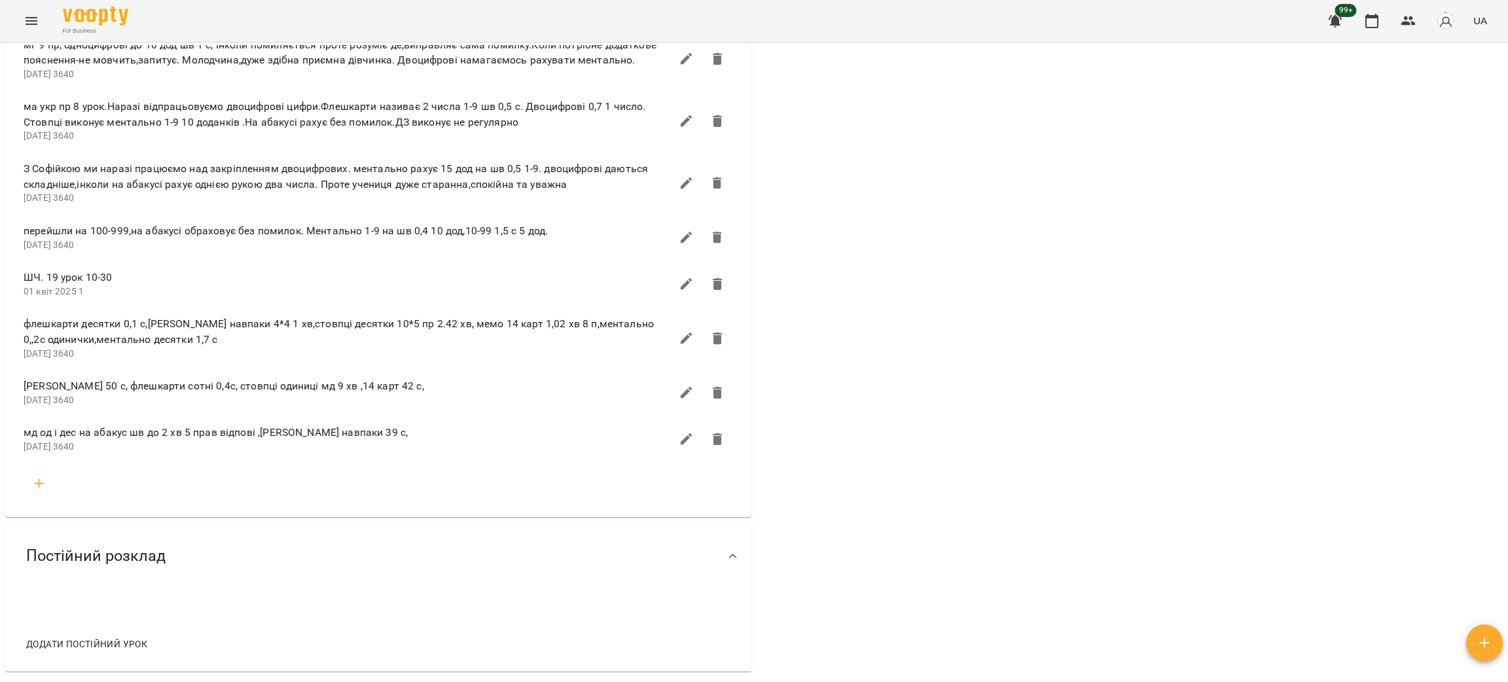
scroll to position [1375, 0]
drag, startPoint x: 20, startPoint y: 489, endPoint x: 382, endPoint y: 489, distance: 361.4
click at [382, 463] on li "мд од і дес на абакус шв до 2 хв 5 прав відпові ,[PERSON_NAME] навпаки 39 с, [D…" at bounding box center [378, 440] width 731 height 46
copy span "мд од і дес на абакус шв до 2 хв 5 прав відпові ,[PERSON_NAME] навпаки 39 с,"
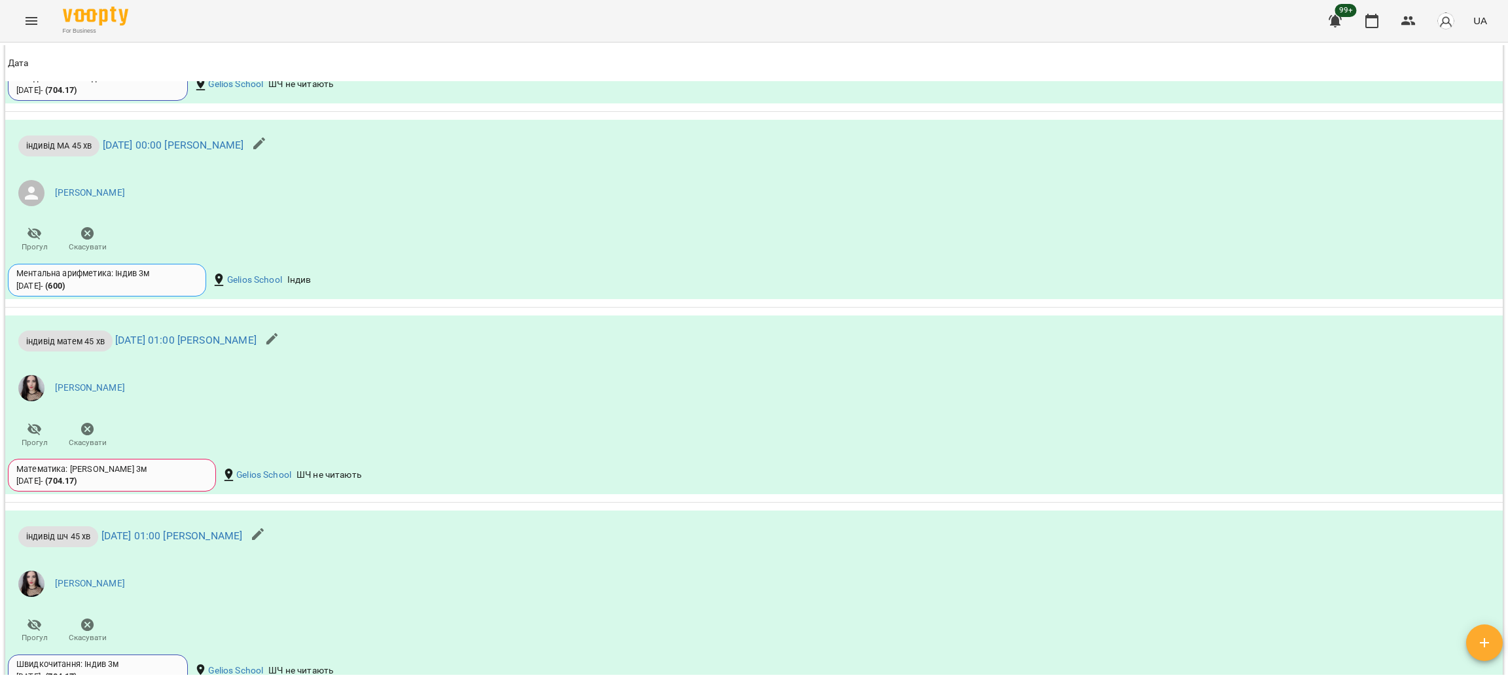
scroll to position [10253, 0]
